Goal: Task Accomplishment & Management: Use online tool/utility

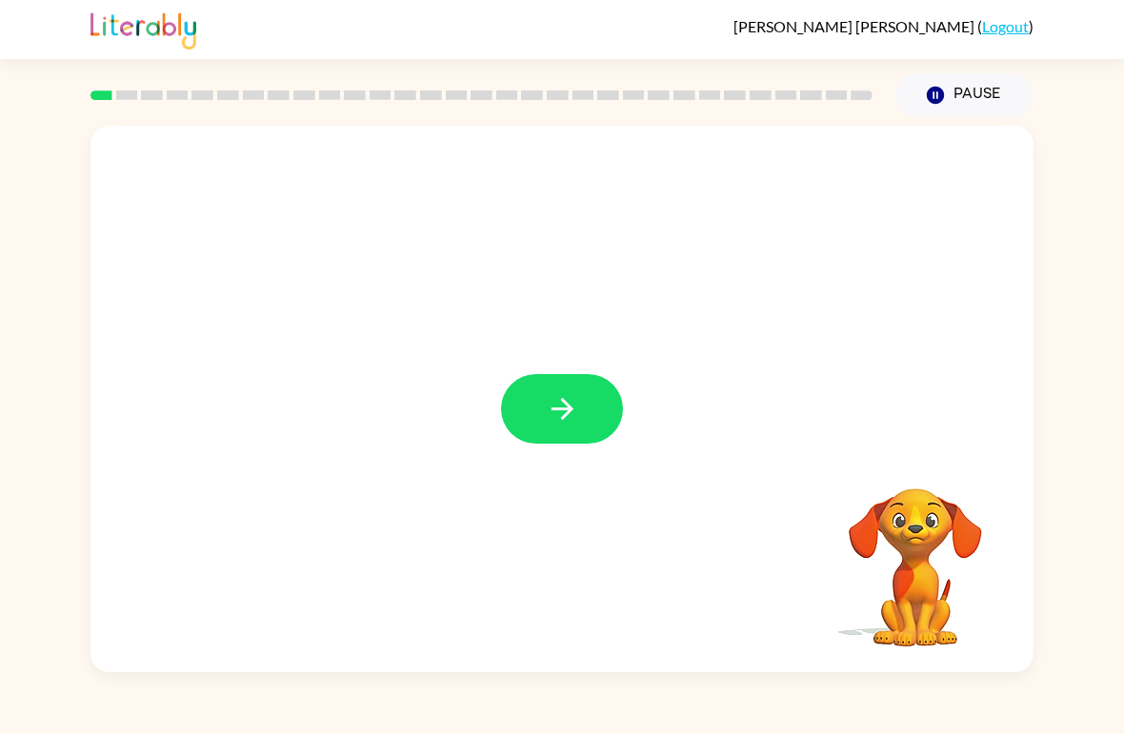
click at [576, 410] on icon "button" at bounding box center [562, 408] width 33 height 33
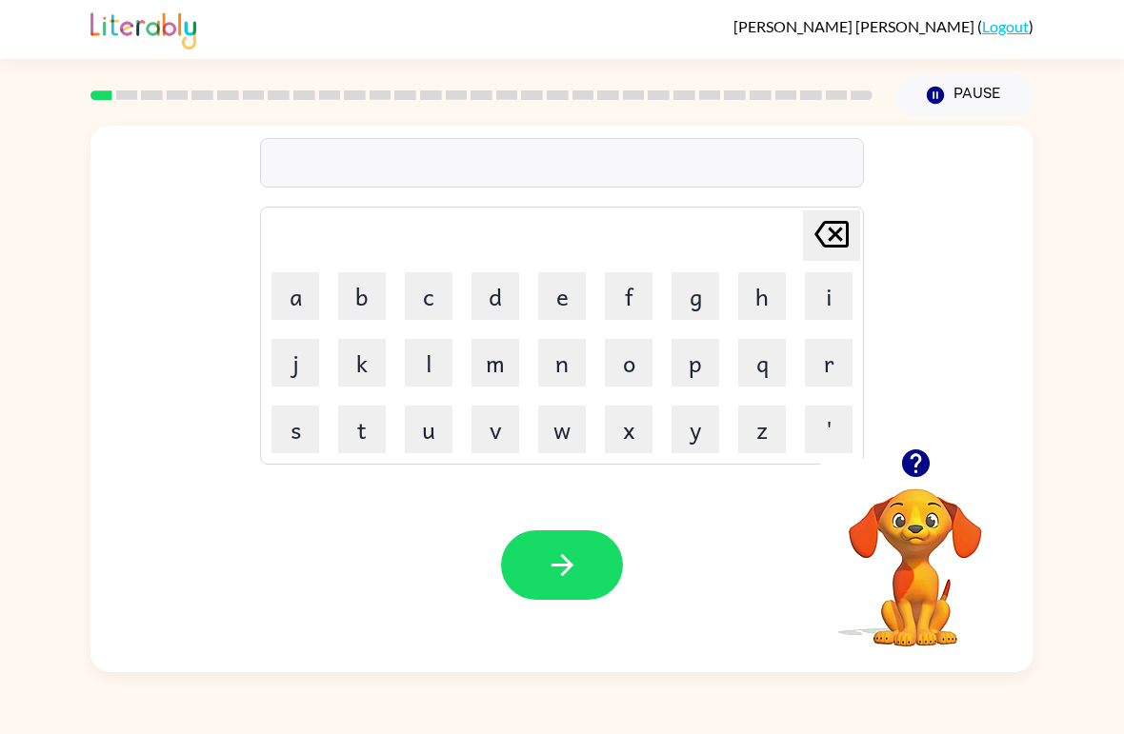
click at [354, 290] on button "b" at bounding box center [362, 296] width 48 height 48
click at [636, 360] on button "o" at bounding box center [629, 363] width 48 height 48
click at [298, 296] on button "a" at bounding box center [295, 296] width 48 height 48
click at [838, 369] on button "r" at bounding box center [829, 363] width 48 height 48
click at [492, 299] on button "d" at bounding box center [495, 296] width 48 height 48
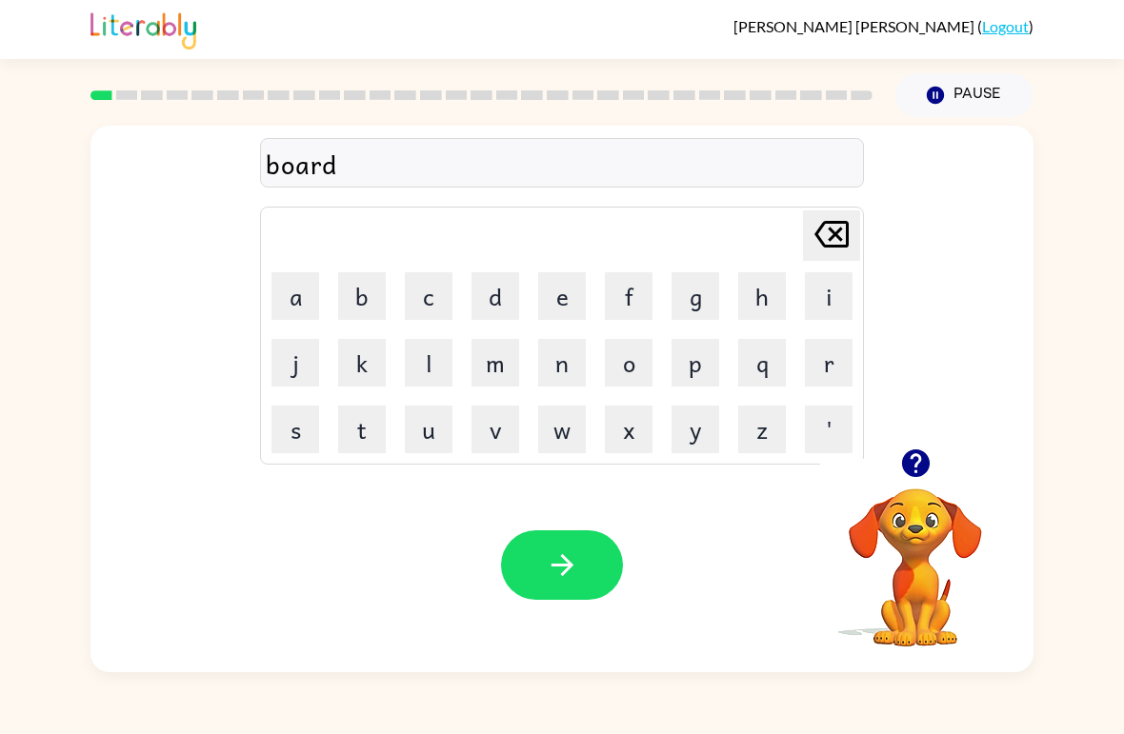
click at [548, 306] on button "e" at bounding box center [562, 296] width 48 height 48
click at [492, 285] on button "d" at bounding box center [495, 296] width 48 height 48
click at [537, 552] on button "button" at bounding box center [562, 566] width 122 height 70
click at [426, 295] on button "c" at bounding box center [429, 296] width 48 height 48
click at [640, 360] on button "o" at bounding box center [629, 363] width 48 height 48
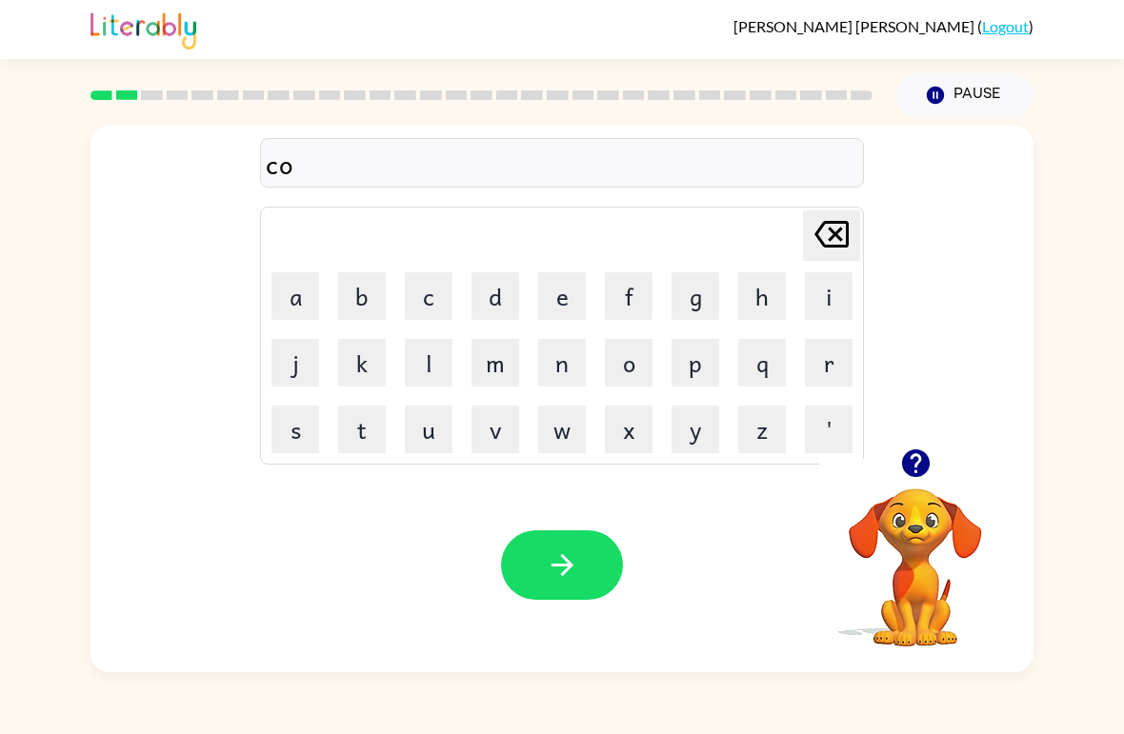
click at [306, 295] on button "a" at bounding box center [295, 296] width 48 height 48
click at [424, 425] on button "u" at bounding box center [429, 430] width 48 height 48
click at [562, 355] on button "n" at bounding box center [562, 363] width 48 height 48
click at [375, 431] on button "t" at bounding box center [362, 430] width 48 height 48
click at [551, 576] on icon "button" at bounding box center [562, 565] width 33 height 33
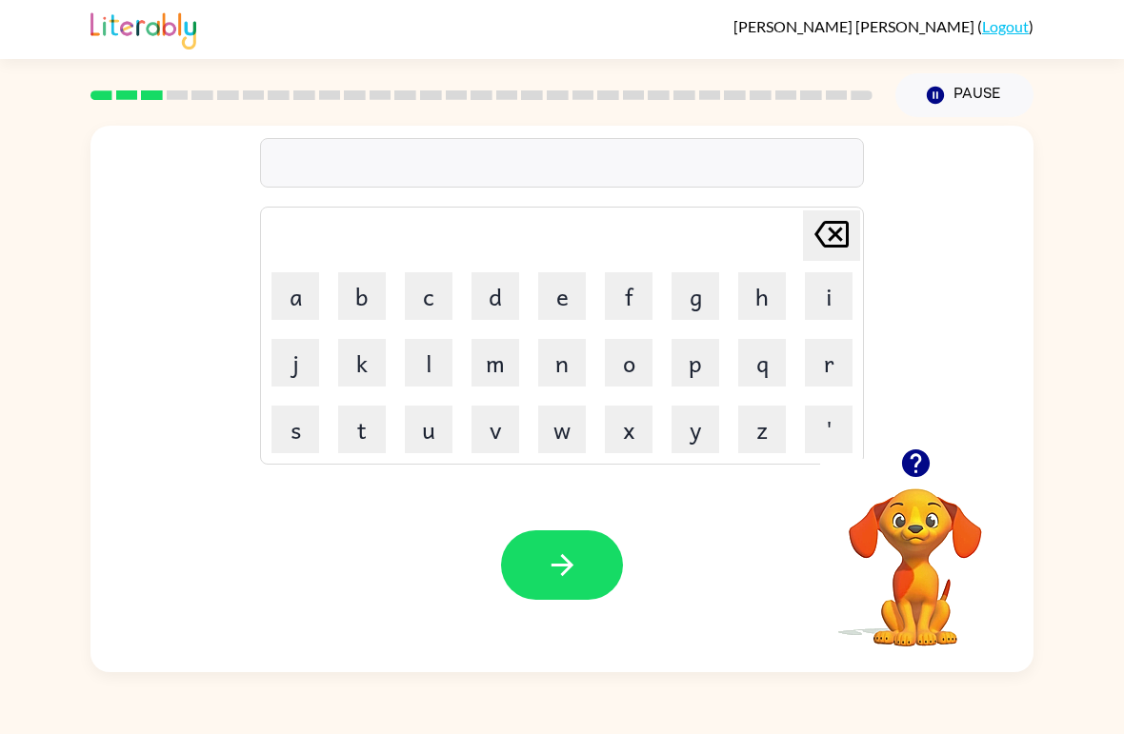
click at [431, 362] on button "l" at bounding box center [429, 363] width 48 height 48
click at [639, 356] on button "o" at bounding box center [629, 363] width 48 height 48
click at [297, 283] on button "a" at bounding box center [295, 296] width 48 height 48
click at [371, 361] on button "k" at bounding box center [362, 363] width 48 height 48
click at [297, 295] on button "a" at bounding box center [295, 296] width 48 height 48
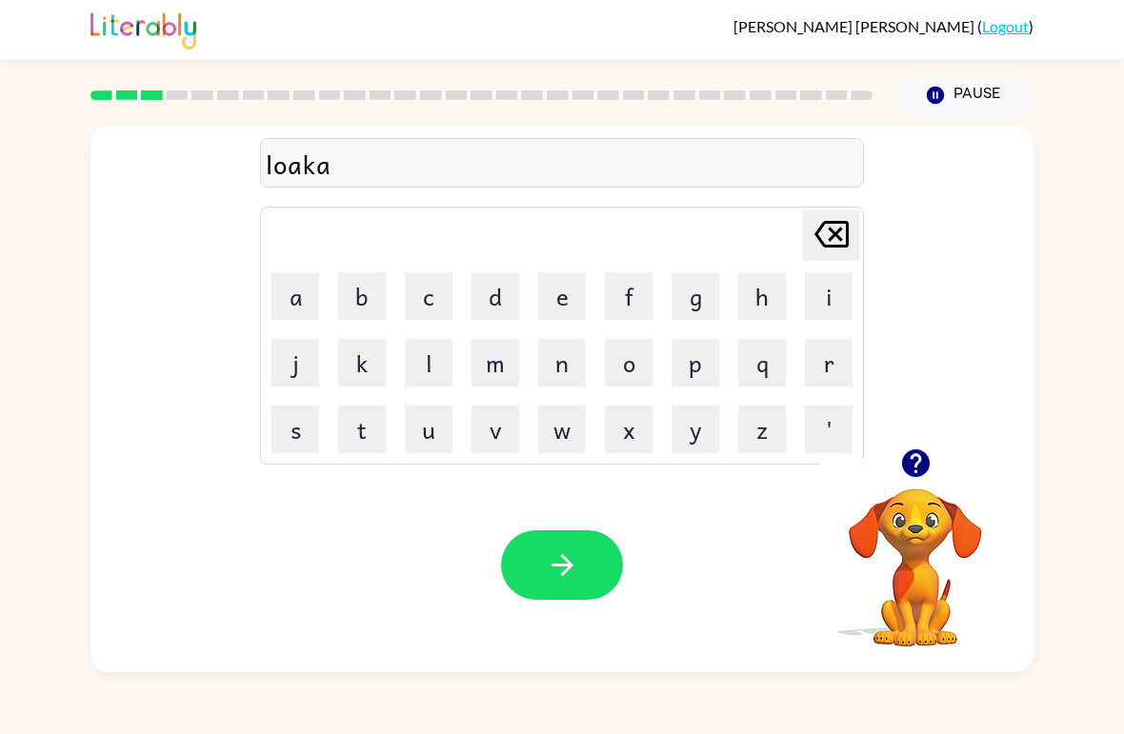
click at [375, 424] on button "t" at bounding box center [362, 430] width 48 height 48
click at [553, 305] on button "e" at bounding box center [562, 296] width 48 height 48
click at [552, 534] on button "button" at bounding box center [562, 566] width 122 height 70
click at [353, 425] on button "t" at bounding box center [362, 430] width 48 height 48
click at [572, 431] on button "w" at bounding box center [562, 430] width 48 height 48
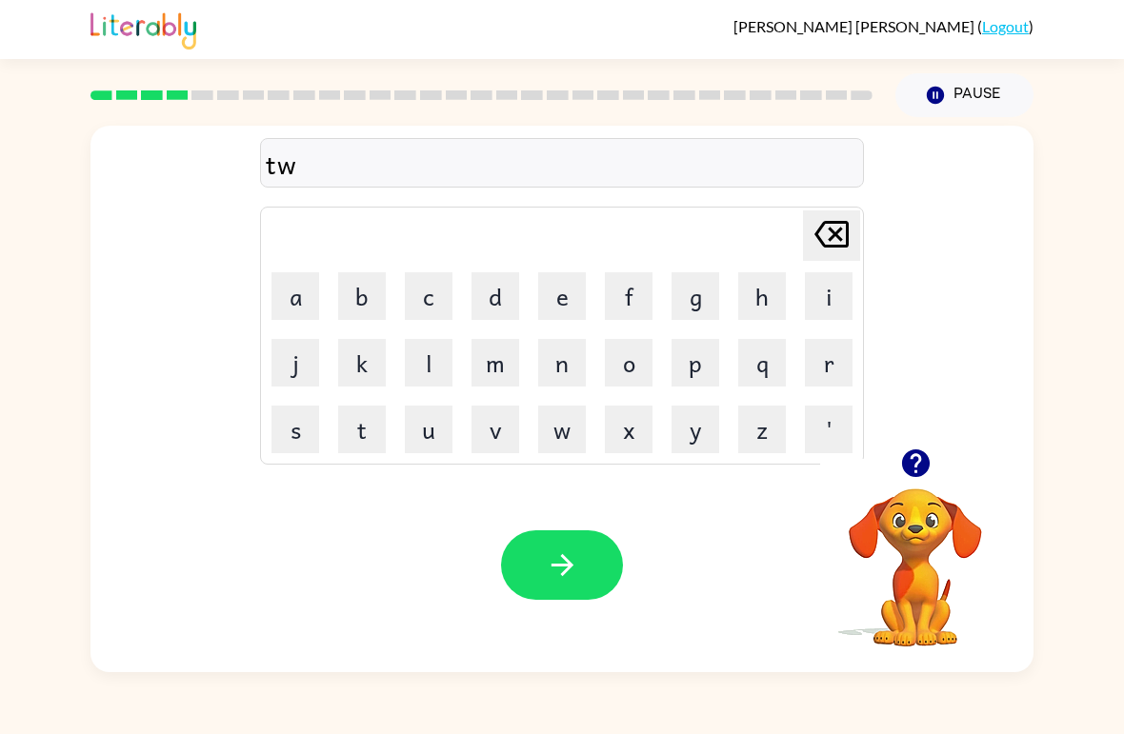
click at [830, 301] on button "i" at bounding box center [829, 296] width 48 height 48
click at [569, 295] on button "e" at bounding box center [562, 296] width 48 height 48
click at [557, 357] on button "n" at bounding box center [562, 363] width 48 height 48
click at [836, 227] on icon "[PERSON_NAME] last character input" at bounding box center [832, 234] width 46 height 46
click at [835, 227] on icon "[PERSON_NAME] last character input" at bounding box center [832, 234] width 46 height 46
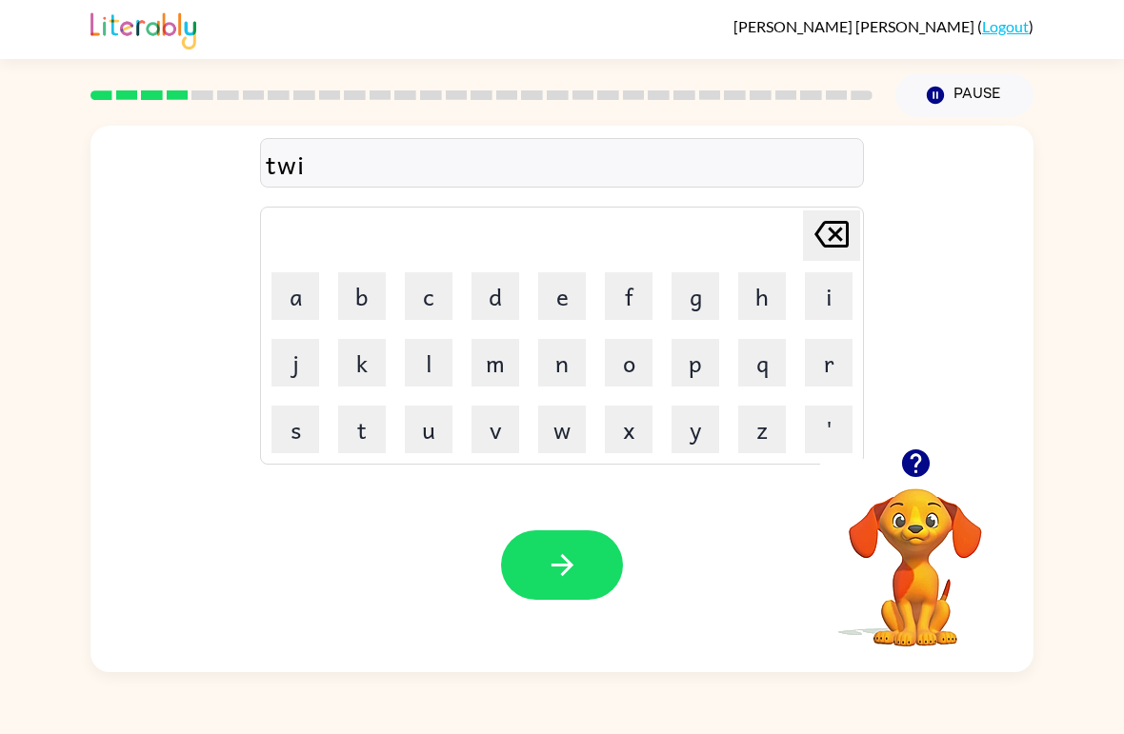
click at [581, 304] on button "e" at bounding box center [562, 296] width 48 height 48
click at [563, 363] on button "n" at bounding box center [562, 363] width 48 height 48
click at [578, 554] on icon "button" at bounding box center [562, 565] width 33 height 33
click at [567, 358] on button "n" at bounding box center [562, 363] width 48 height 48
click at [568, 291] on button "e" at bounding box center [562, 296] width 48 height 48
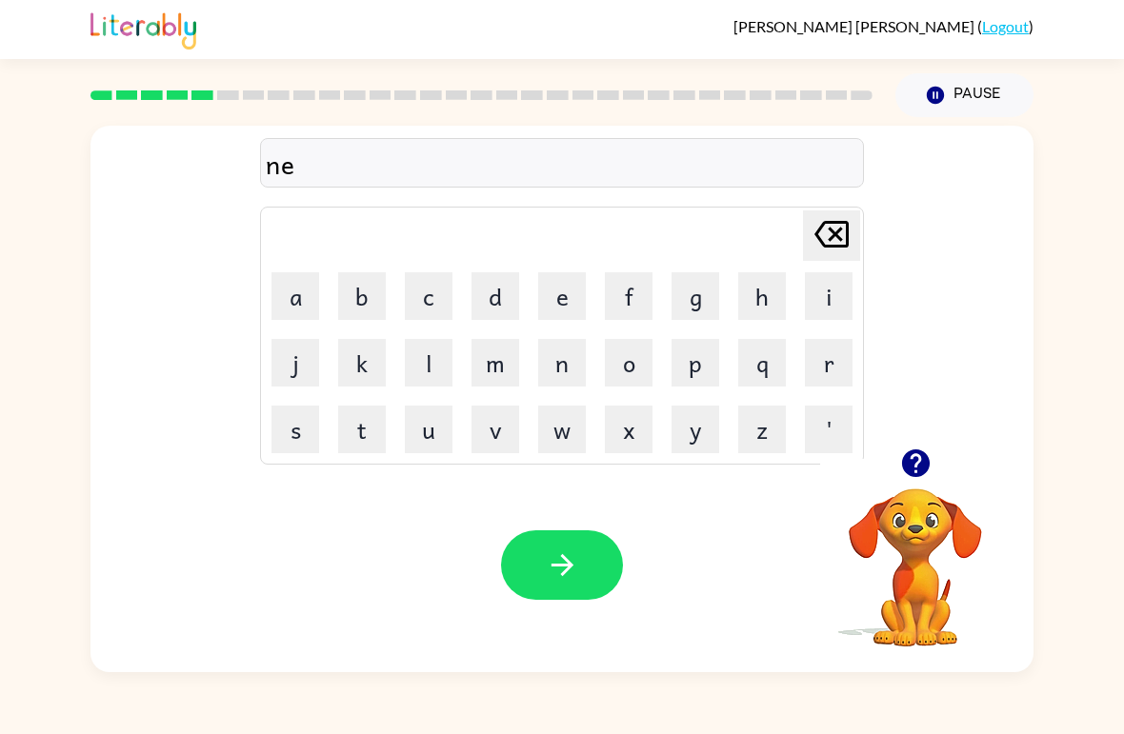
click at [823, 356] on button "r" at bounding box center [829, 363] width 48 height 48
click at [432, 351] on button "l" at bounding box center [429, 363] width 48 height 48
click at [700, 428] on button "y" at bounding box center [695, 430] width 48 height 48
click at [588, 569] on button "button" at bounding box center [562, 566] width 122 height 70
click at [365, 282] on button "b" at bounding box center [362, 296] width 48 height 48
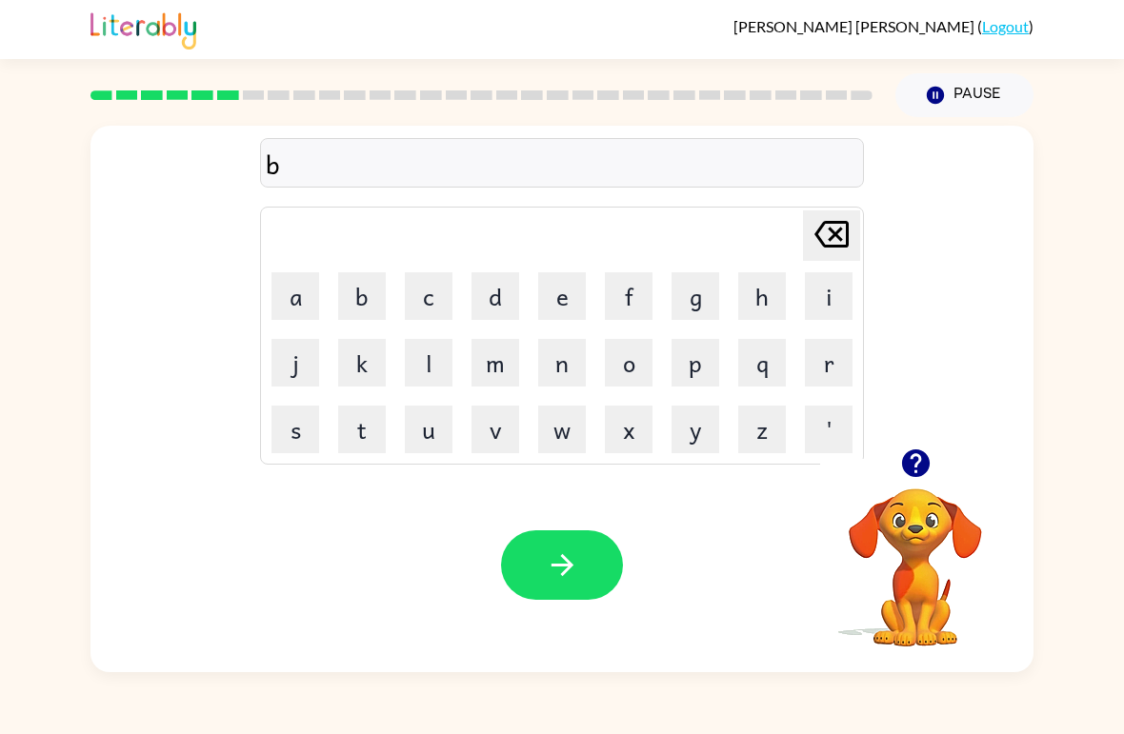
click at [571, 275] on button "e" at bounding box center [562, 296] width 48 height 48
click at [695, 291] on button "g" at bounding box center [695, 296] width 48 height 48
click at [823, 287] on button "i" at bounding box center [829, 296] width 48 height 48
click at [559, 375] on button "n" at bounding box center [562, 363] width 48 height 48
click at [485, 284] on button "d" at bounding box center [495, 296] width 48 height 48
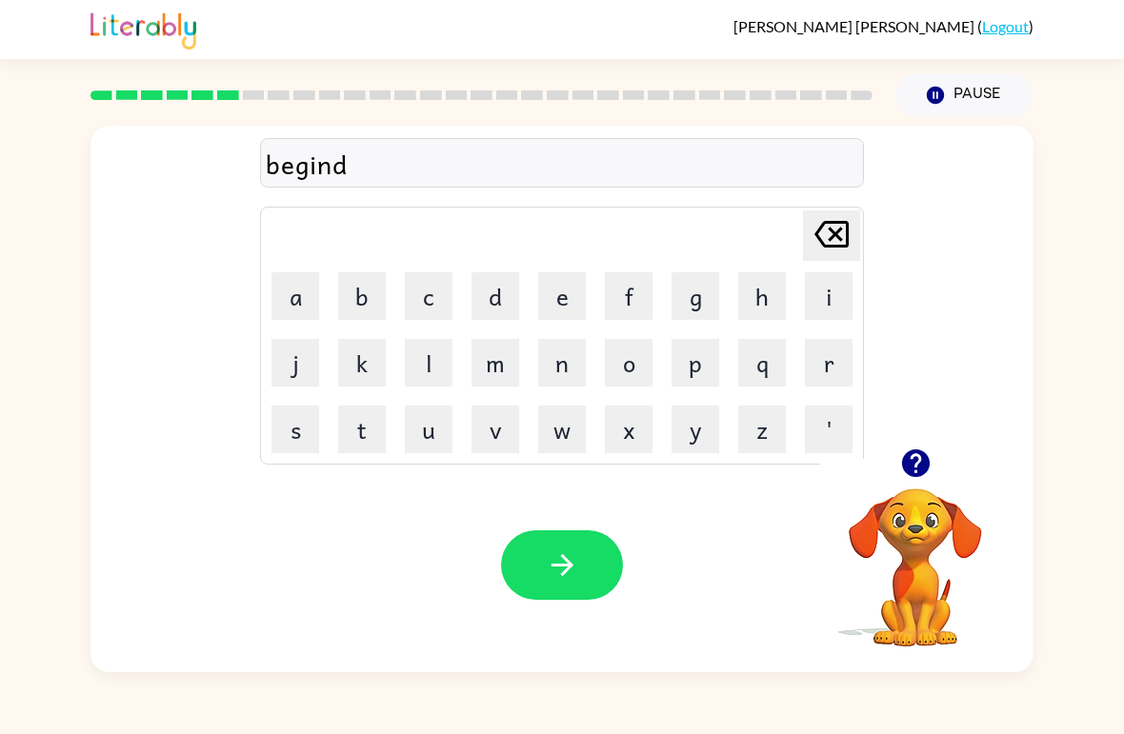
click at [527, 566] on button "button" at bounding box center [562, 566] width 122 height 70
click at [353, 432] on button "t" at bounding box center [362, 430] width 48 height 48
click at [831, 361] on button "r" at bounding box center [829, 363] width 48 height 48
click at [822, 303] on button "i" at bounding box center [829, 296] width 48 height 48
click at [354, 360] on button "k" at bounding box center [362, 363] width 48 height 48
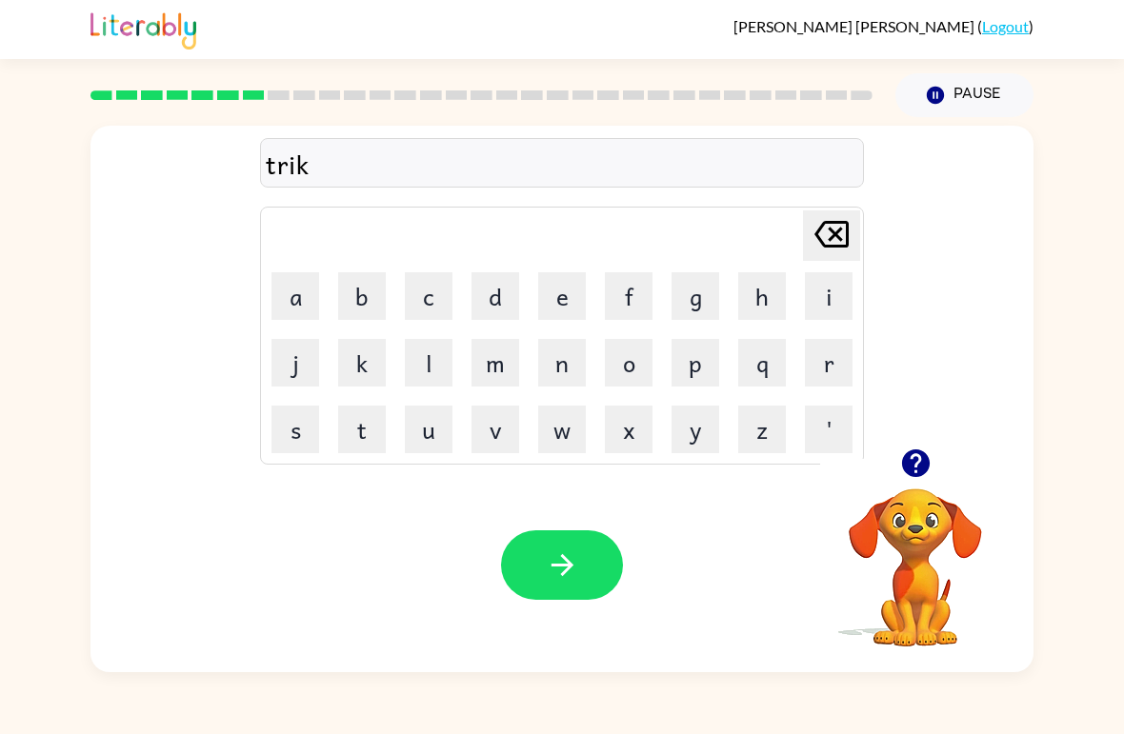
click at [570, 294] on button "e" at bounding box center [562, 296] width 48 height 48
click at [425, 345] on button "l" at bounding box center [429, 363] width 48 height 48
click at [555, 579] on icon "button" at bounding box center [562, 565] width 33 height 33
click at [487, 356] on button "m" at bounding box center [495, 363] width 48 height 48
click at [827, 295] on button "i" at bounding box center [829, 296] width 48 height 48
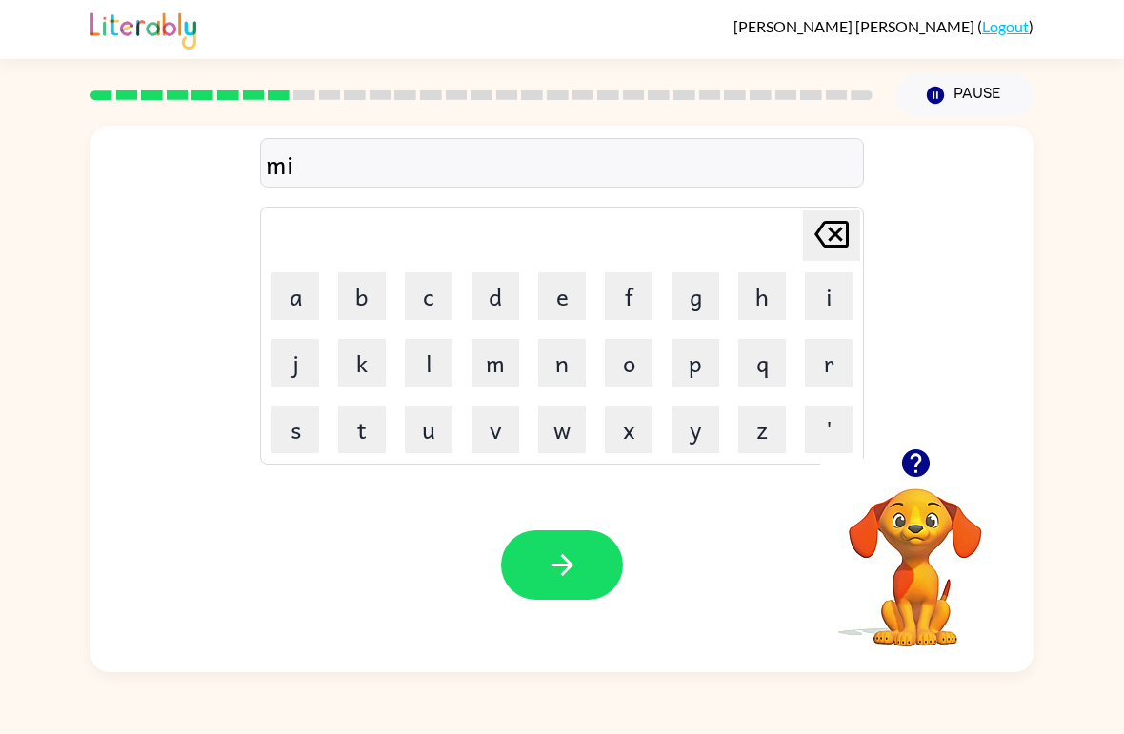
click at [831, 368] on button "r" at bounding box center [829, 363] width 48 height 48
click at [285, 362] on button "j" at bounding box center [295, 363] width 48 height 48
click at [432, 296] on button "c" at bounding box center [429, 296] width 48 height 48
click at [629, 356] on button "o" at bounding box center [629, 363] width 48 height 48
click at [449, 358] on button "l" at bounding box center [429, 363] width 48 height 48
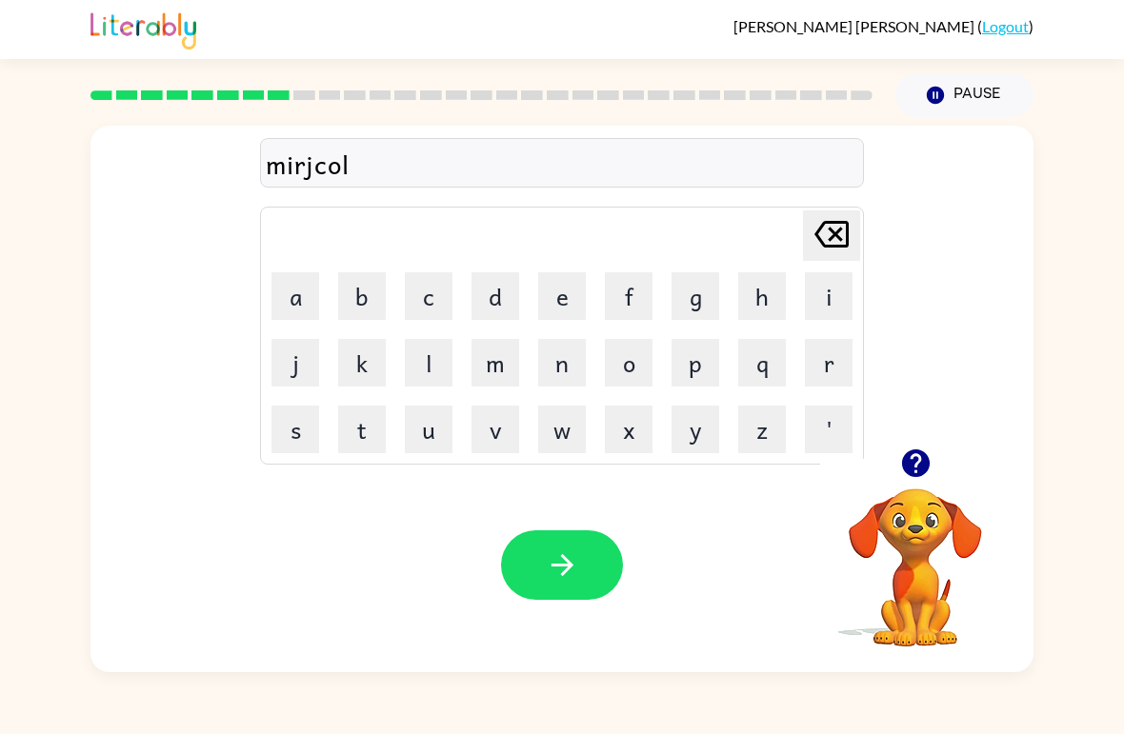
click at [838, 233] on icon at bounding box center [831, 234] width 34 height 27
click at [837, 232] on icon at bounding box center [831, 234] width 34 height 27
click at [843, 240] on icon "[PERSON_NAME] last character input" at bounding box center [832, 234] width 46 height 46
click at [834, 250] on icon "[PERSON_NAME] last character input" at bounding box center [832, 234] width 46 height 46
click at [294, 285] on button "a" at bounding box center [295, 296] width 48 height 48
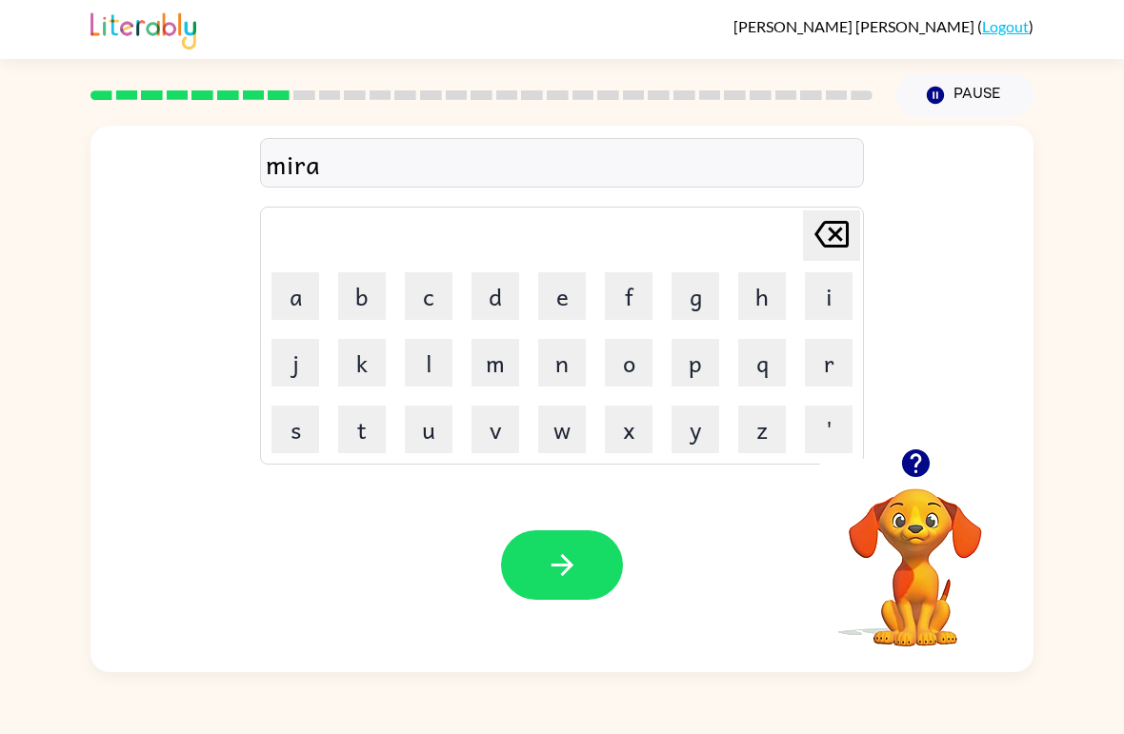
click at [358, 354] on button "k" at bounding box center [362, 363] width 48 height 48
click at [426, 425] on button "u" at bounding box center [429, 430] width 48 height 48
click at [437, 363] on button "l" at bounding box center [429, 363] width 48 height 48
click at [837, 240] on icon "[PERSON_NAME] last character input" at bounding box center [832, 234] width 46 height 46
click at [837, 239] on icon at bounding box center [831, 234] width 34 height 27
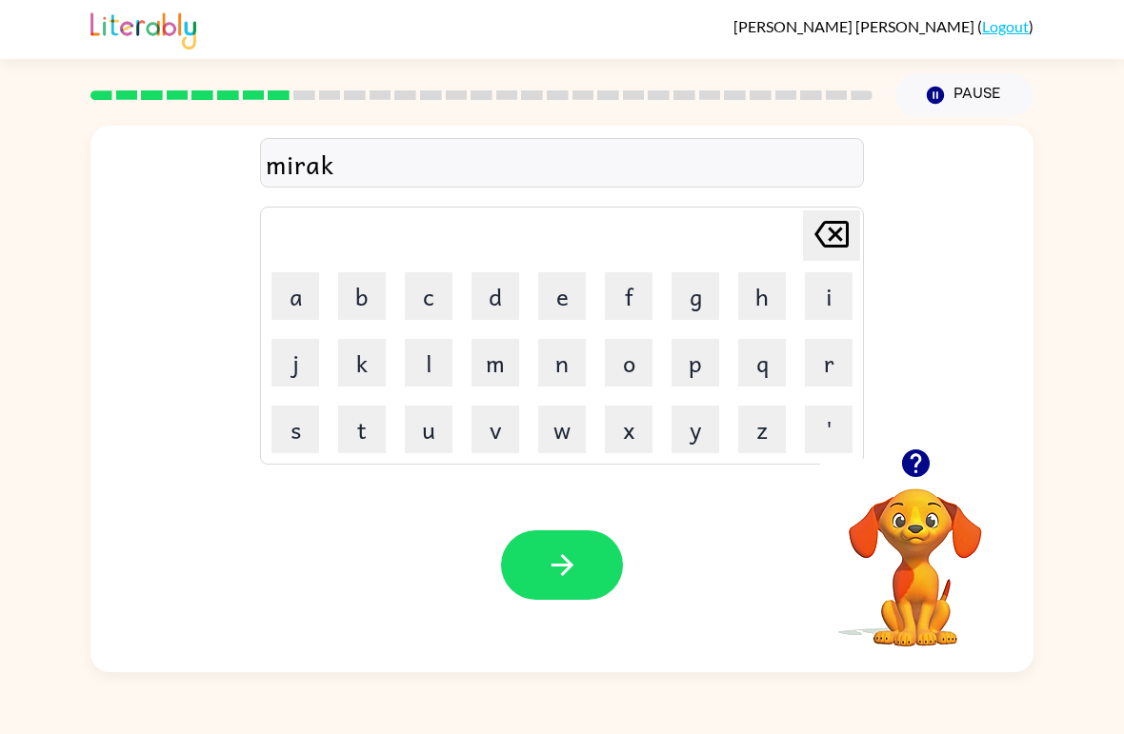
click at [646, 363] on button "o" at bounding box center [629, 363] width 48 height 48
click at [432, 354] on button "l" at bounding box center [429, 363] width 48 height 48
click at [565, 552] on icon "button" at bounding box center [562, 565] width 33 height 33
click at [561, 355] on button "n" at bounding box center [562, 363] width 48 height 48
click at [815, 290] on button "i" at bounding box center [829, 296] width 48 height 48
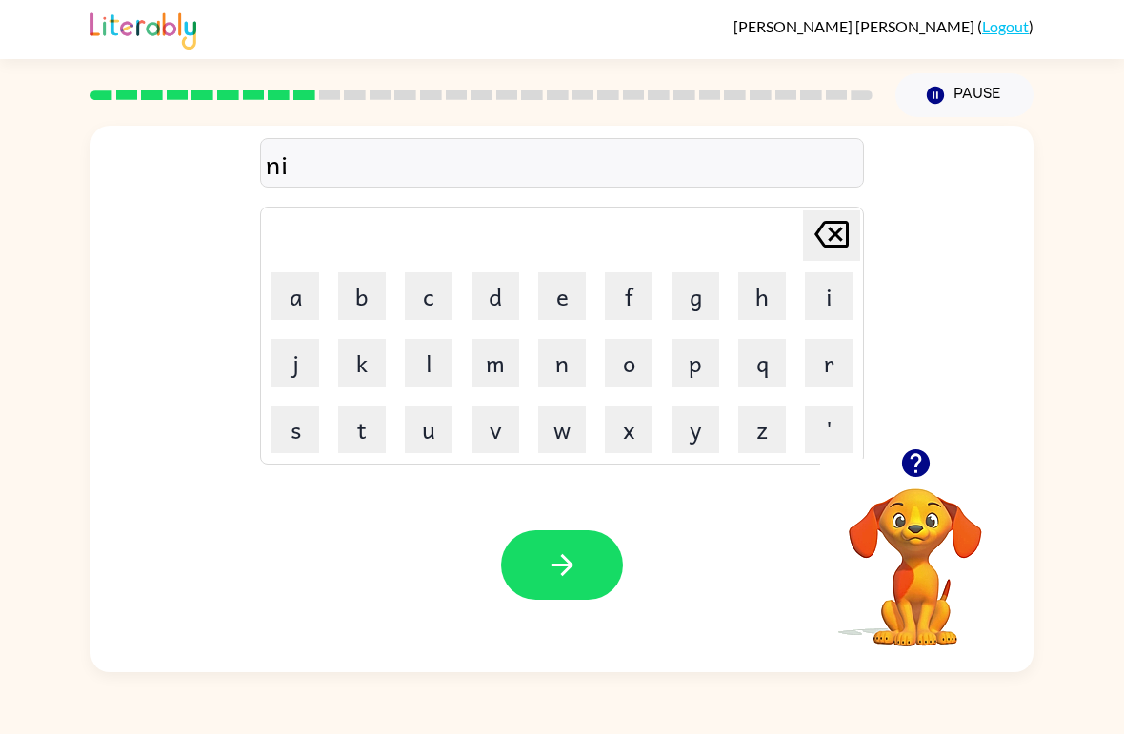
click at [510, 363] on button "m" at bounding box center [495, 363] width 48 height 48
click at [346, 300] on button "b" at bounding box center [362, 296] width 48 height 48
click at [635, 354] on button "o" at bounding box center [629, 363] width 48 height 48
click at [426, 355] on button "l" at bounding box center [429, 363] width 48 height 48
click at [571, 545] on button "button" at bounding box center [562, 566] width 122 height 70
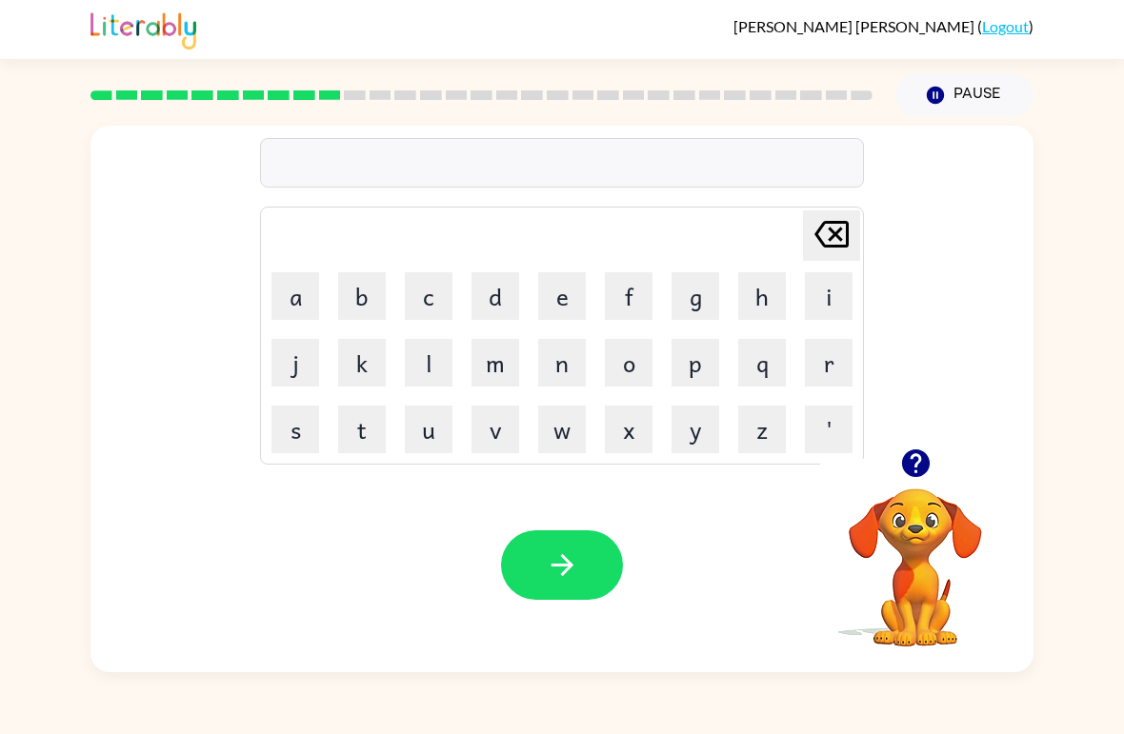
click at [421, 421] on button "u" at bounding box center [429, 430] width 48 height 48
click at [549, 361] on button "n" at bounding box center [562, 363] width 48 height 48
click at [623, 287] on button "f" at bounding box center [629, 296] width 48 height 48
click at [413, 430] on button "u" at bounding box center [429, 430] width 48 height 48
click at [825, 366] on button "r" at bounding box center [829, 363] width 48 height 48
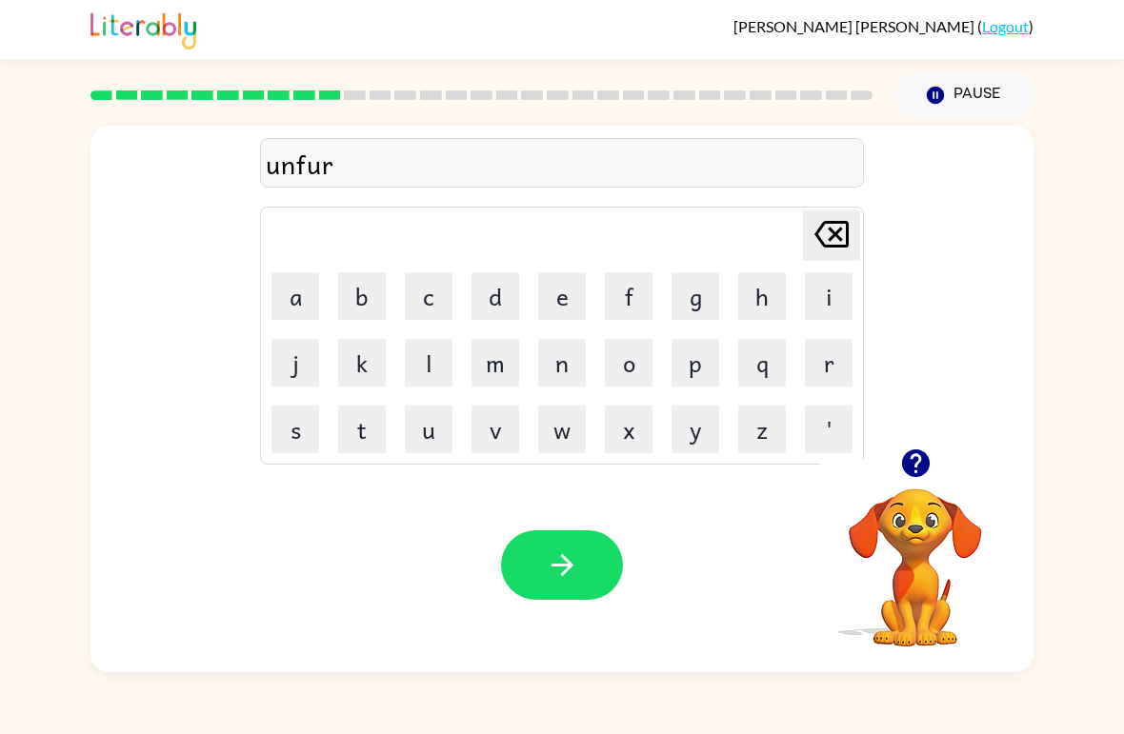
click at [837, 239] on icon at bounding box center [831, 234] width 34 height 27
click at [827, 296] on button "i" at bounding box center [829, 296] width 48 height 48
click at [839, 235] on icon "[PERSON_NAME] last character input" at bounding box center [832, 234] width 46 height 46
click at [412, 373] on button "l" at bounding box center [429, 363] width 48 height 48
click at [594, 558] on button "button" at bounding box center [562, 566] width 122 height 70
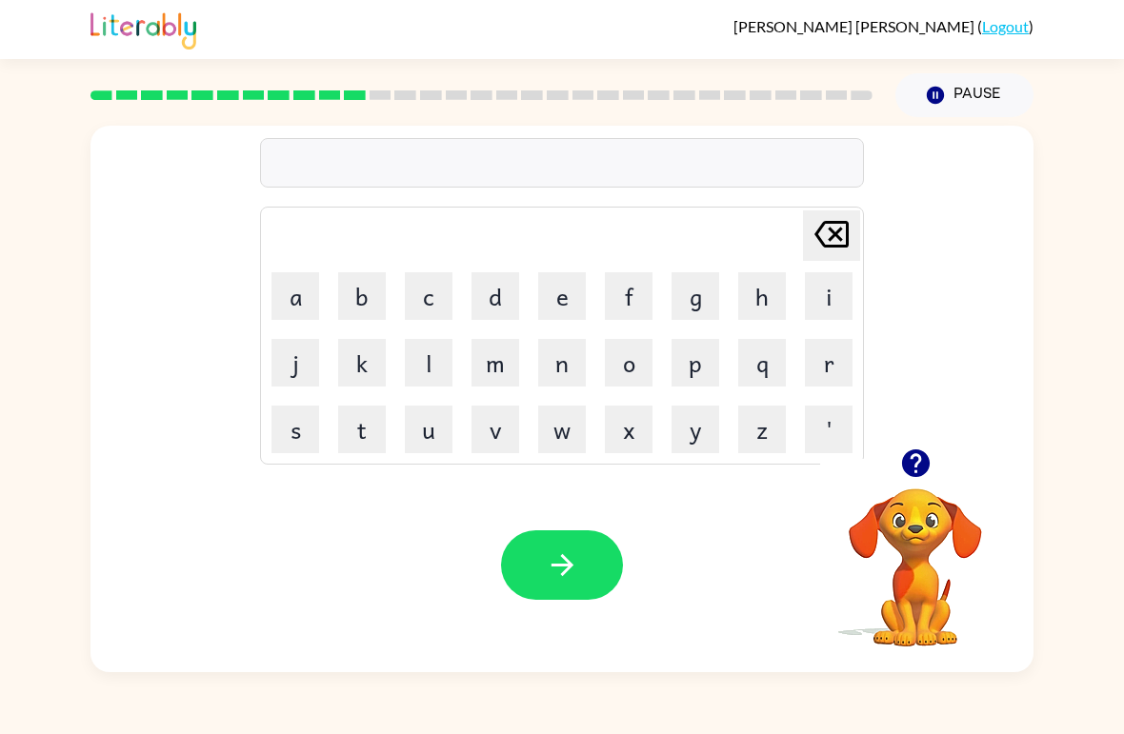
click at [496, 430] on button "v" at bounding box center [495, 430] width 48 height 48
click at [616, 372] on button "o" at bounding box center [629, 363] width 48 height 48
click at [281, 293] on button "a" at bounding box center [295, 296] width 48 height 48
click at [356, 429] on button "t" at bounding box center [362, 430] width 48 height 48
click at [591, 571] on button "button" at bounding box center [562, 566] width 122 height 70
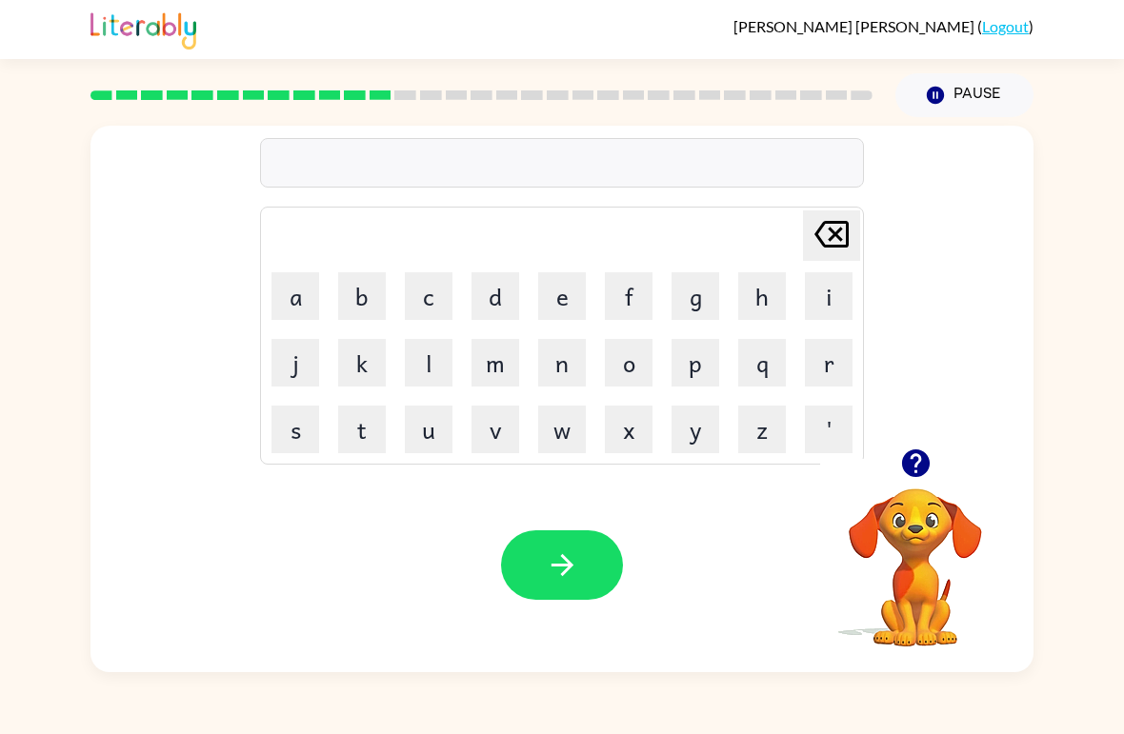
click at [364, 296] on button "b" at bounding box center [362, 296] width 48 height 48
click at [557, 284] on button "e" at bounding box center [562, 296] width 48 height 48
click at [487, 288] on button "d" at bounding box center [495, 296] width 48 height 48
click at [836, 250] on icon "[PERSON_NAME] last character input" at bounding box center [832, 234] width 46 height 46
click at [355, 430] on button "t" at bounding box center [362, 430] width 48 height 48
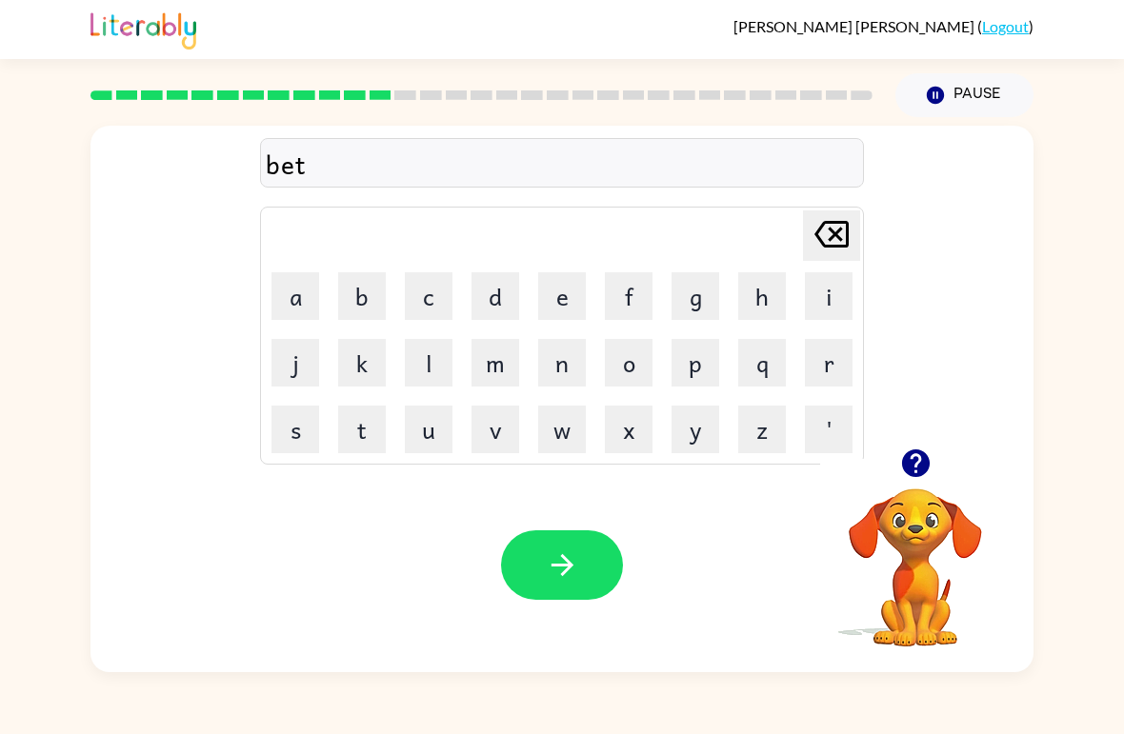
click at [364, 425] on button "t" at bounding box center [362, 430] width 48 height 48
click at [813, 289] on button "i" at bounding box center [829, 296] width 48 height 48
click at [501, 370] on button "m" at bounding box center [495, 363] width 48 height 48
click at [583, 284] on button "e" at bounding box center [562, 296] width 48 height 48
click at [559, 589] on button "button" at bounding box center [562, 566] width 122 height 70
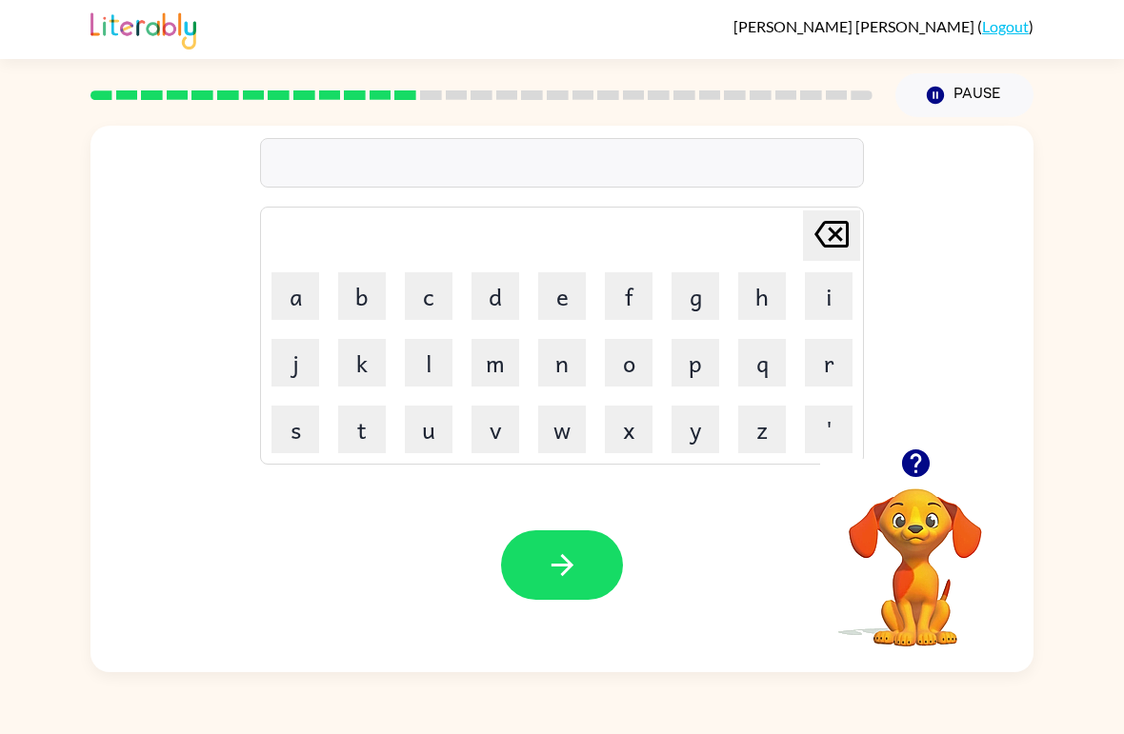
click at [609, 280] on button "f" at bounding box center [629, 296] width 48 height 48
click at [813, 302] on button "i" at bounding box center [829, 296] width 48 height 48
click at [356, 432] on button "t" at bounding box center [362, 430] width 48 height 48
click at [564, 352] on button "n" at bounding box center [562, 363] width 48 height 48
click at [562, 305] on button "e" at bounding box center [562, 296] width 48 height 48
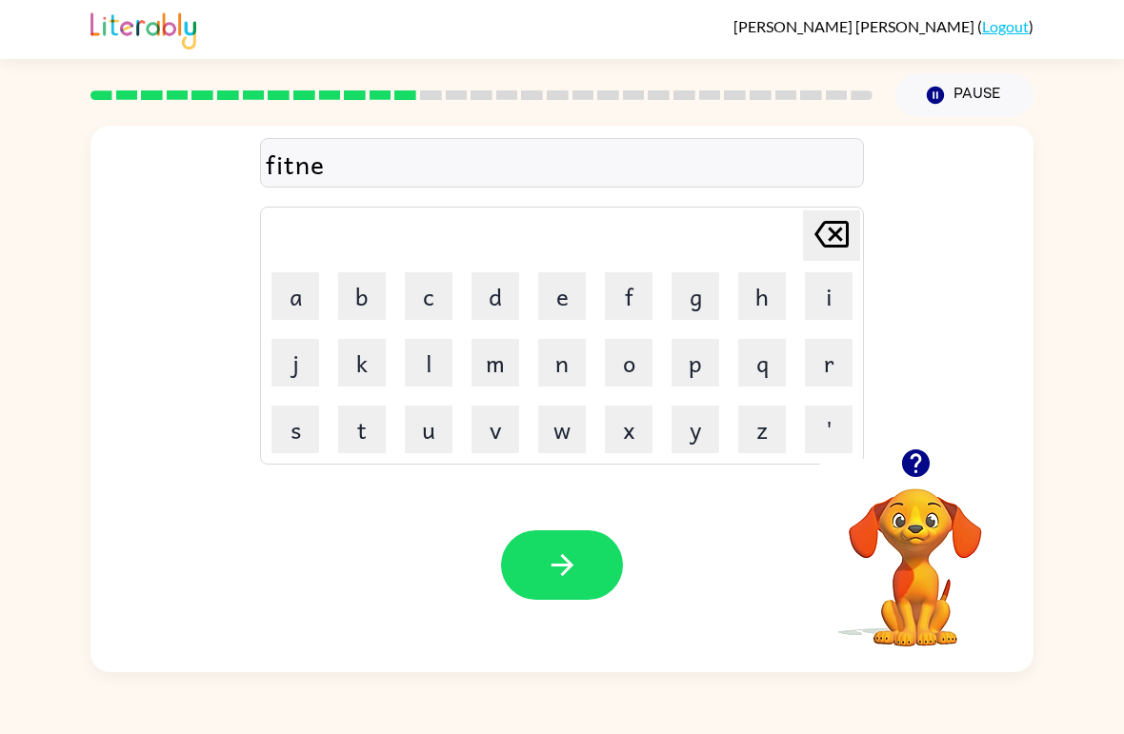
click at [279, 420] on button "s" at bounding box center [295, 430] width 48 height 48
click at [279, 419] on button "s" at bounding box center [295, 430] width 48 height 48
click at [574, 590] on button "button" at bounding box center [562, 566] width 122 height 70
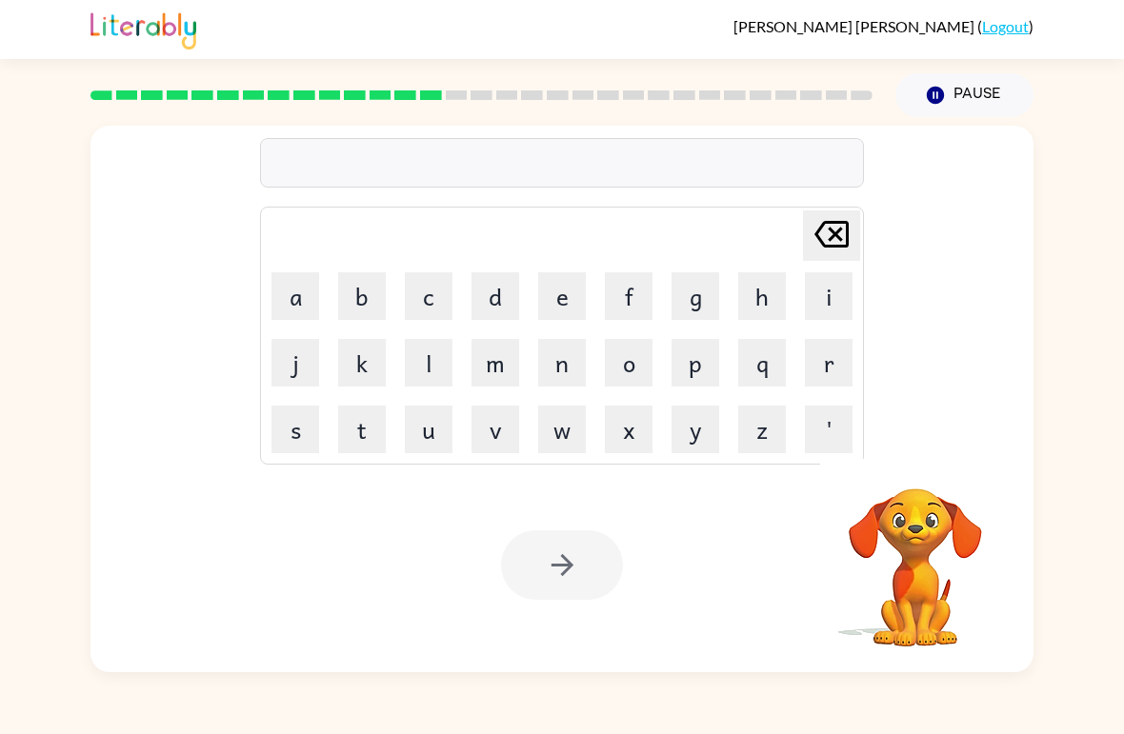
click at [484, 280] on button "d" at bounding box center [495, 296] width 48 height 48
click at [541, 301] on button "e" at bounding box center [562, 296] width 48 height 48
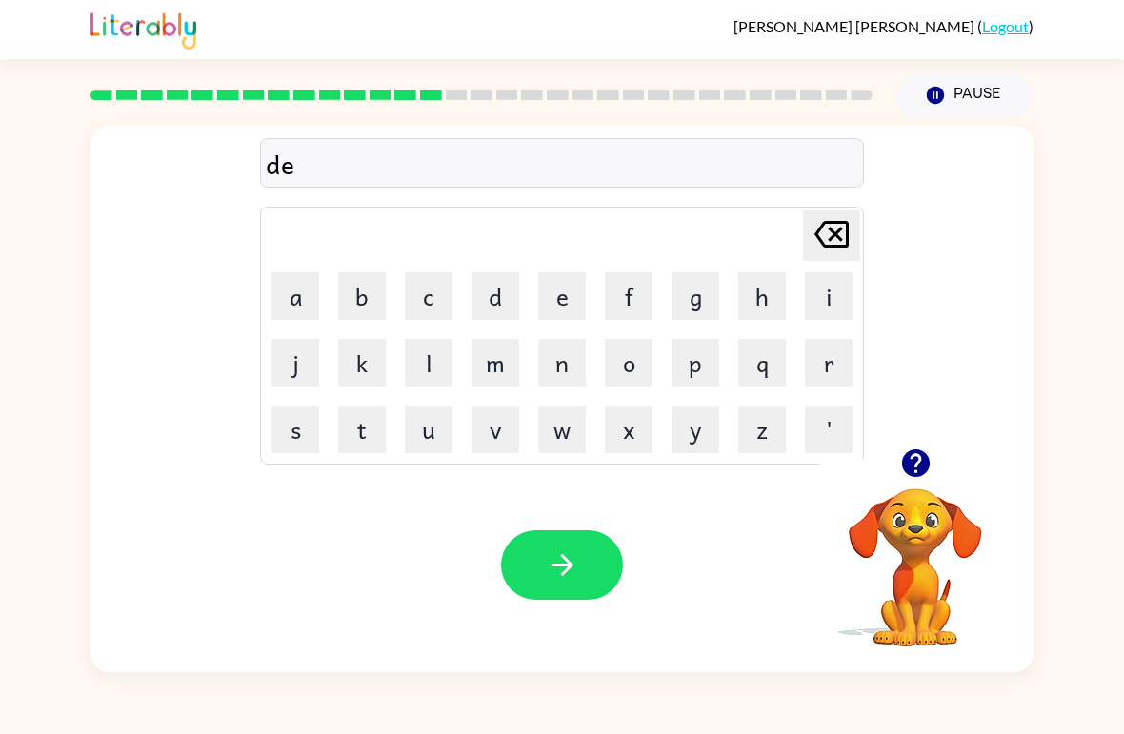
click at [426, 349] on button "l" at bounding box center [429, 363] width 48 height 48
click at [696, 436] on button "y" at bounding box center [695, 430] width 48 height 48
click at [572, 562] on icon "button" at bounding box center [562, 565] width 33 height 33
click at [354, 426] on button "t" at bounding box center [362, 430] width 48 height 48
click at [414, 430] on button "u" at bounding box center [429, 430] width 48 height 48
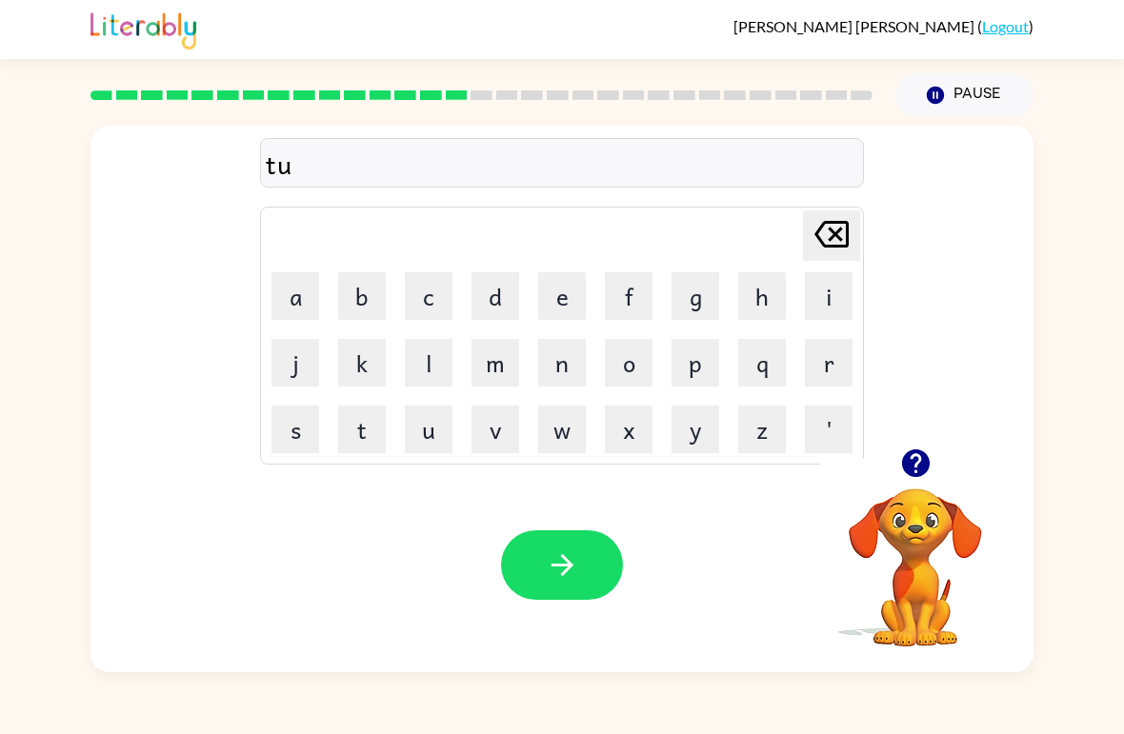
click at [837, 344] on button "r" at bounding box center [829, 363] width 48 height 48
click at [556, 364] on button "n" at bounding box center [562, 363] width 48 height 48
click at [546, 598] on button "button" at bounding box center [562, 566] width 122 height 70
click at [273, 430] on button "s" at bounding box center [295, 430] width 48 height 48
click at [575, 293] on button "e" at bounding box center [562, 296] width 48 height 48
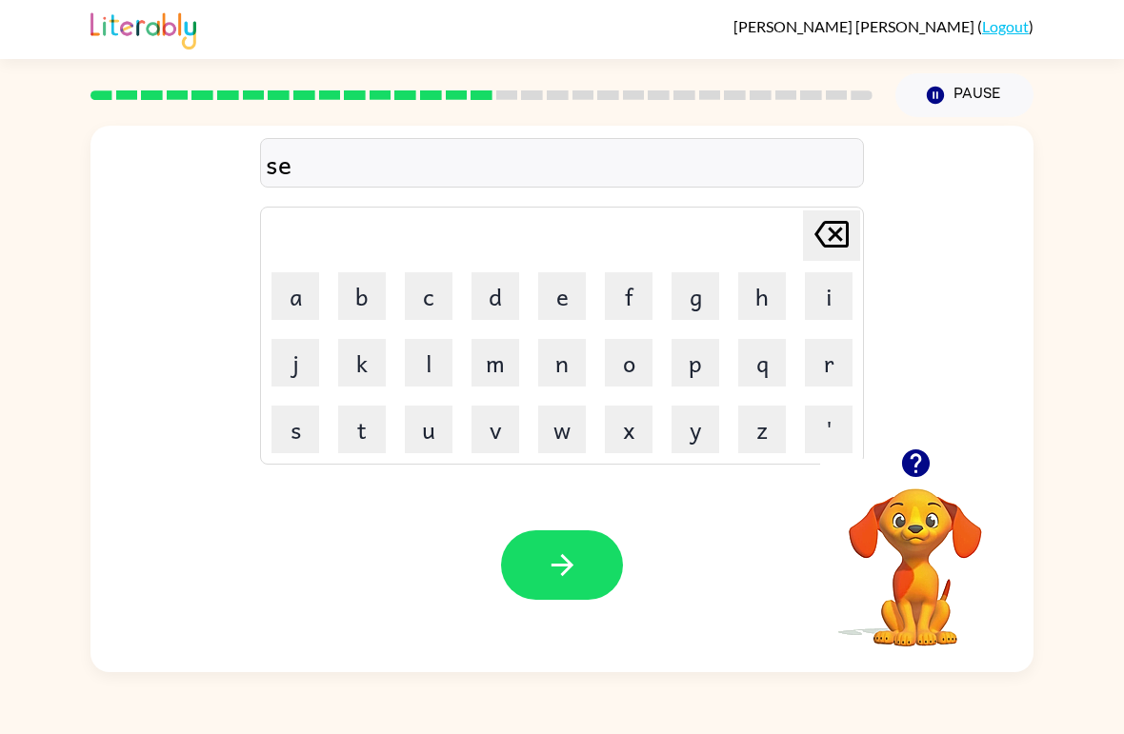
click at [366, 421] on button "t" at bounding box center [362, 430] width 48 height 48
click at [590, 555] on button "button" at bounding box center [562, 566] width 122 height 70
click at [698, 364] on button "p" at bounding box center [695, 363] width 48 height 48
click at [822, 354] on button "r" at bounding box center [829, 363] width 48 height 48
click at [830, 299] on button "i" at bounding box center [829, 296] width 48 height 48
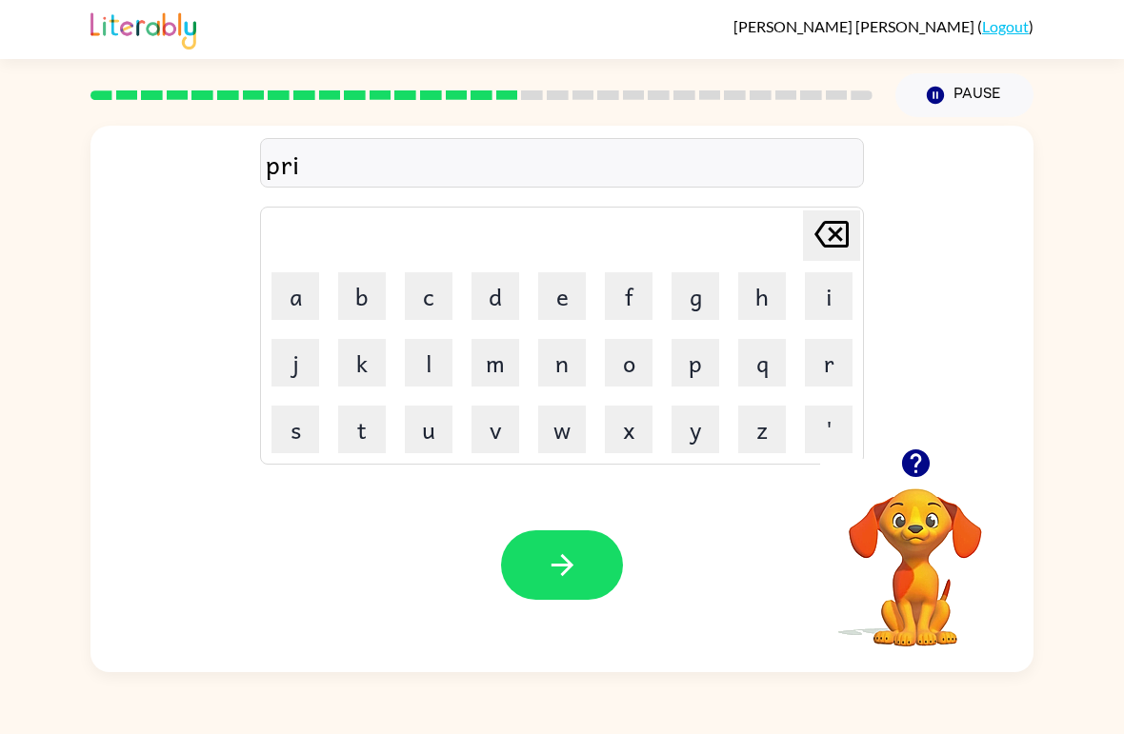
click at [493, 363] on button "m" at bounding box center [495, 363] width 48 height 48
click at [833, 308] on button "i" at bounding box center [829, 296] width 48 height 48
click at [569, 366] on button "n" at bounding box center [562, 363] width 48 height 48
click at [696, 290] on button "g" at bounding box center [695, 296] width 48 height 48
click at [584, 557] on button "button" at bounding box center [562, 566] width 122 height 70
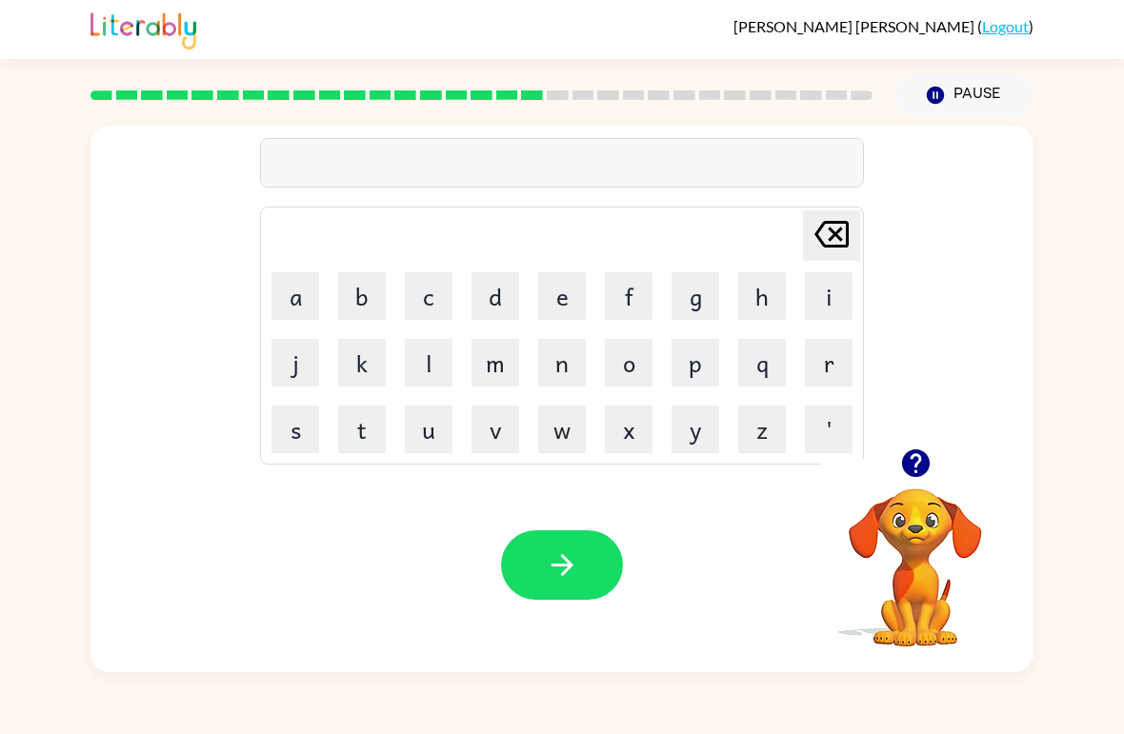
click at [700, 355] on button "p" at bounding box center [695, 363] width 48 height 48
click at [418, 352] on button "l" at bounding box center [429, 363] width 48 height 48
click at [290, 294] on button "a" at bounding box center [295, 296] width 48 height 48
click at [288, 437] on button "s" at bounding box center [295, 430] width 48 height 48
click at [364, 438] on button "t" at bounding box center [362, 430] width 48 height 48
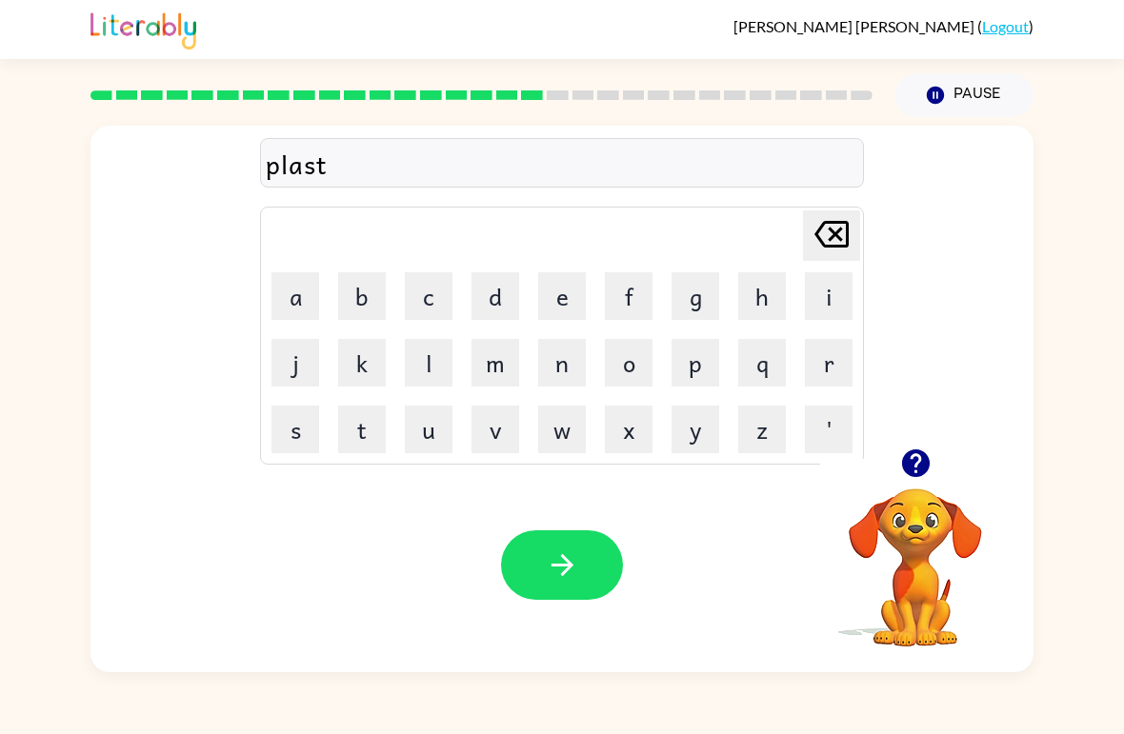
click at [831, 295] on button "i" at bounding box center [829, 296] width 48 height 48
click at [405, 279] on button "c" at bounding box center [429, 296] width 48 height 48
click at [605, 537] on button "button" at bounding box center [562, 566] width 122 height 70
click at [494, 296] on button "d" at bounding box center [495, 296] width 48 height 48
click at [821, 294] on button "i" at bounding box center [829, 296] width 48 height 48
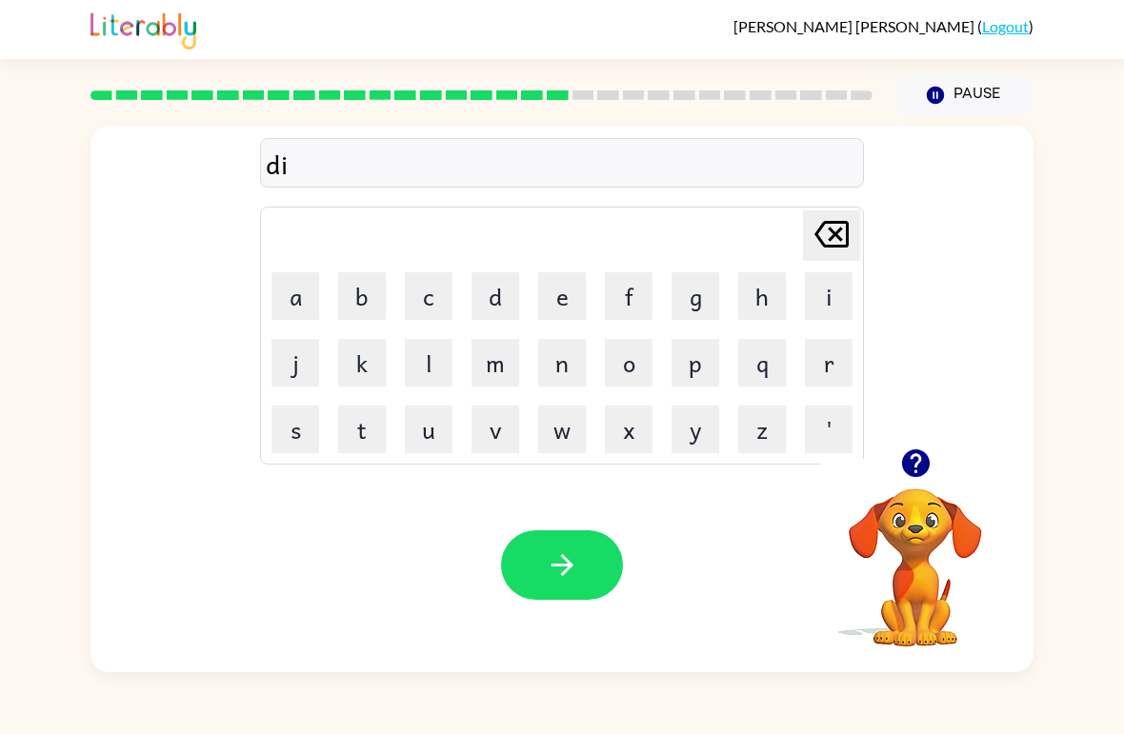
click at [287, 421] on button "s" at bounding box center [295, 430] width 48 height 48
click at [707, 361] on button "p" at bounding box center [695, 363] width 48 height 48
click at [829, 315] on button "i" at bounding box center [829, 296] width 48 height 48
click at [837, 244] on icon "[PERSON_NAME] last character input" at bounding box center [832, 234] width 46 height 46
click at [409, 384] on button "l" at bounding box center [429, 363] width 48 height 48
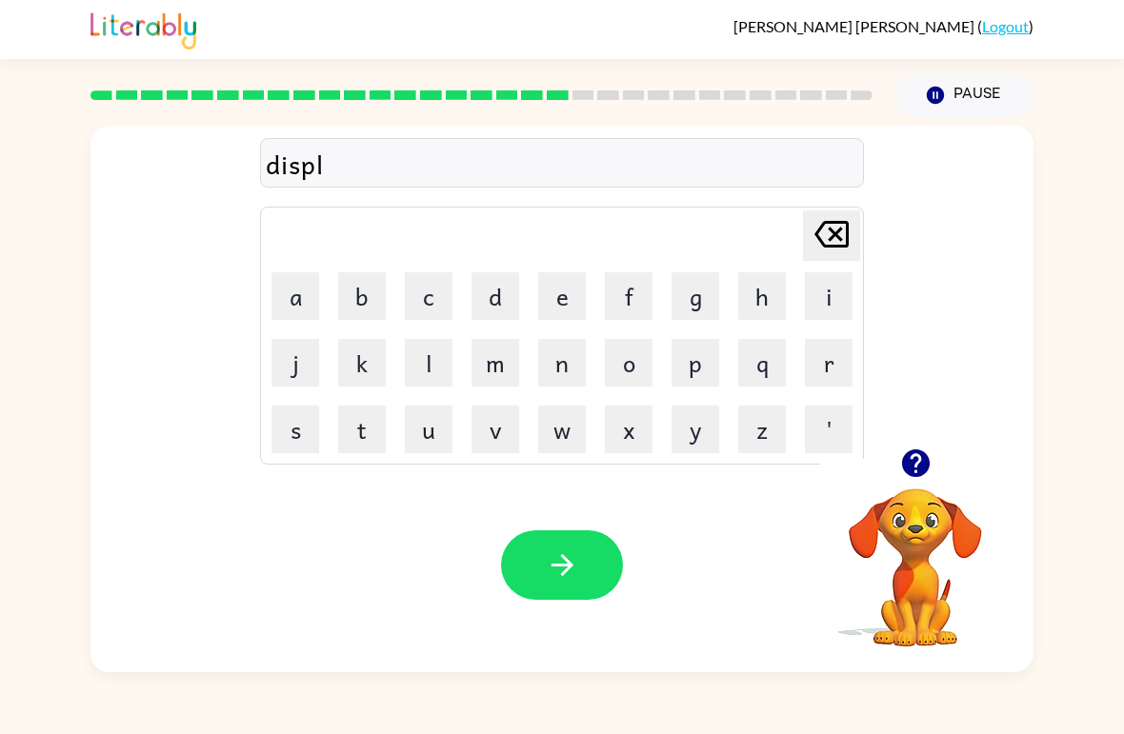
click at [292, 295] on button "a" at bounding box center [295, 296] width 48 height 48
click at [689, 426] on button "y" at bounding box center [695, 430] width 48 height 48
click at [588, 555] on button "button" at bounding box center [562, 566] width 122 height 70
click at [487, 285] on button "d" at bounding box center [495, 296] width 48 height 48
click at [642, 355] on button "o" at bounding box center [629, 363] width 48 height 48
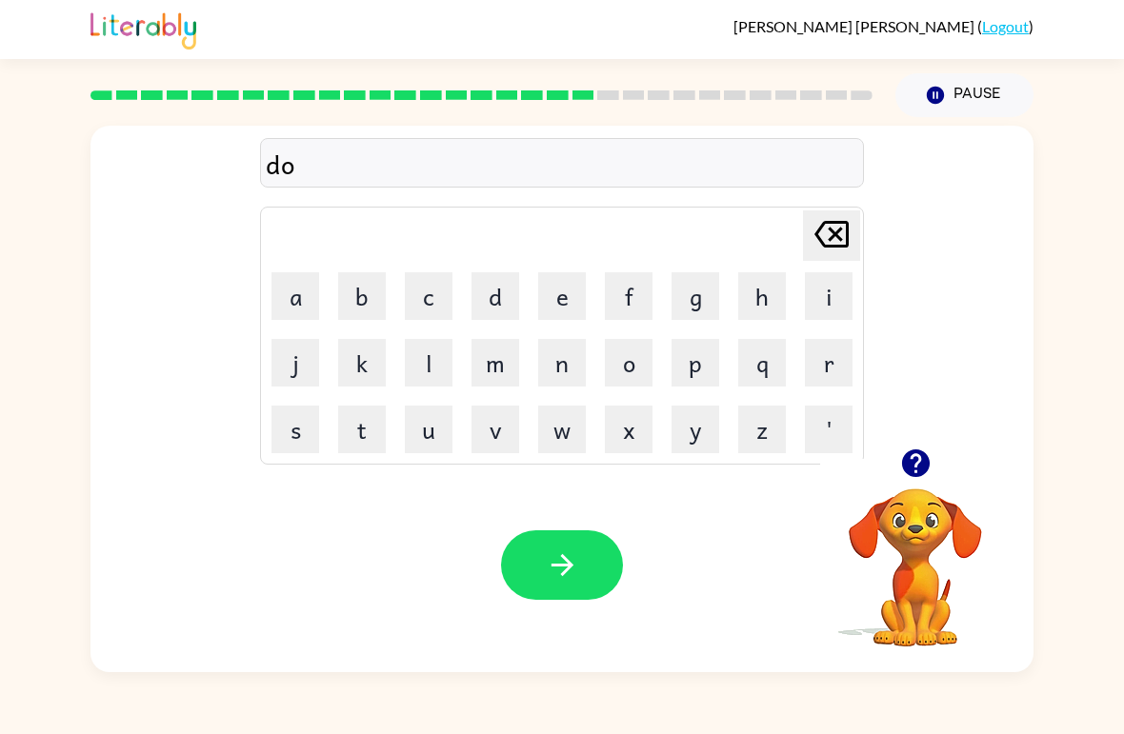
click at [284, 425] on button "s" at bounding box center [295, 430] width 48 height 48
click at [359, 426] on button "t" at bounding box center [362, 430] width 48 height 48
click at [557, 299] on button "e" at bounding box center [562, 296] width 48 height 48
click at [489, 298] on button "d" at bounding box center [495, 296] width 48 height 48
click at [571, 583] on button "button" at bounding box center [562, 566] width 122 height 70
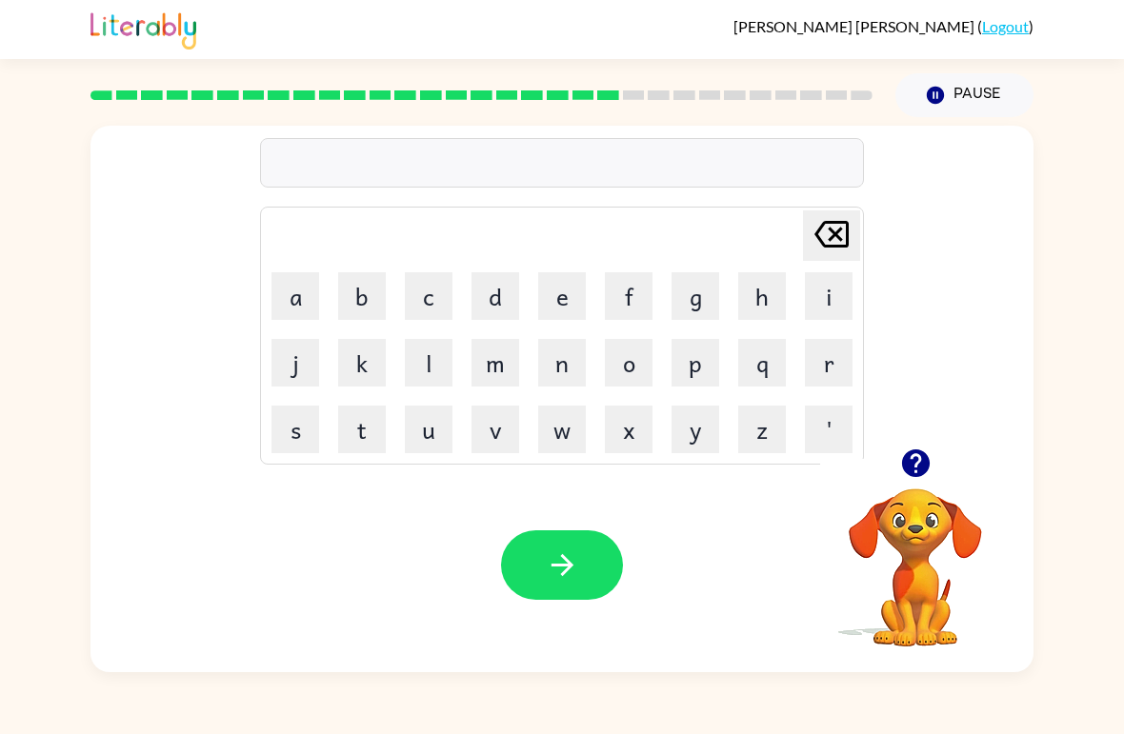
click at [424, 287] on button "c" at bounding box center [429, 296] width 48 height 48
click at [560, 293] on button "e" at bounding box center [562, 296] width 48 height 48
click at [560, 356] on button "n" at bounding box center [562, 363] width 48 height 48
click at [359, 430] on button "t" at bounding box center [362, 430] width 48 height 48
click at [557, 277] on button "e" at bounding box center [562, 296] width 48 height 48
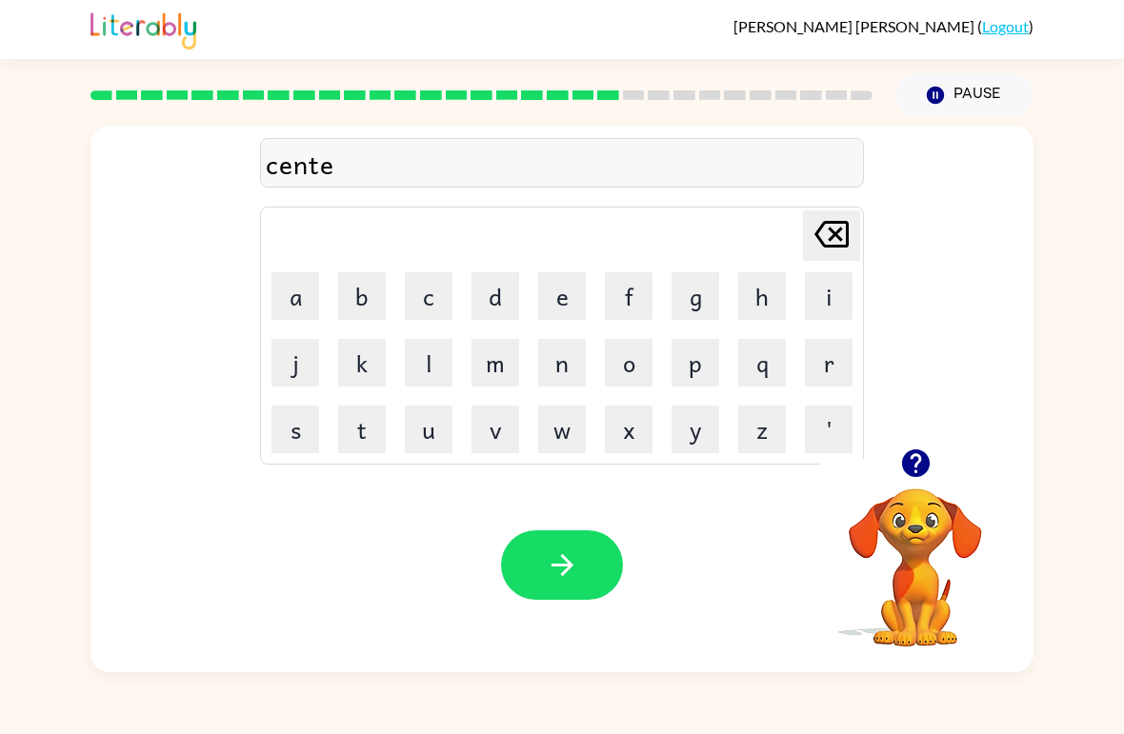
click at [700, 374] on button "p" at bounding box center [695, 363] width 48 height 48
click at [818, 290] on button "i" at bounding box center [829, 296] width 48 height 48
click at [491, 262] on table "[PERSON_NAME] last character input a b c d e f g h i j k l m n o p q r s t u v …" at bounding box center [562, 336] width 602 height 256
click at [495, 304] on button "d" at bounding box center [495, 296] width 48 height 48
click at [565, 571] on icon "button" at bounding box center [562, 565] width 33 height 33
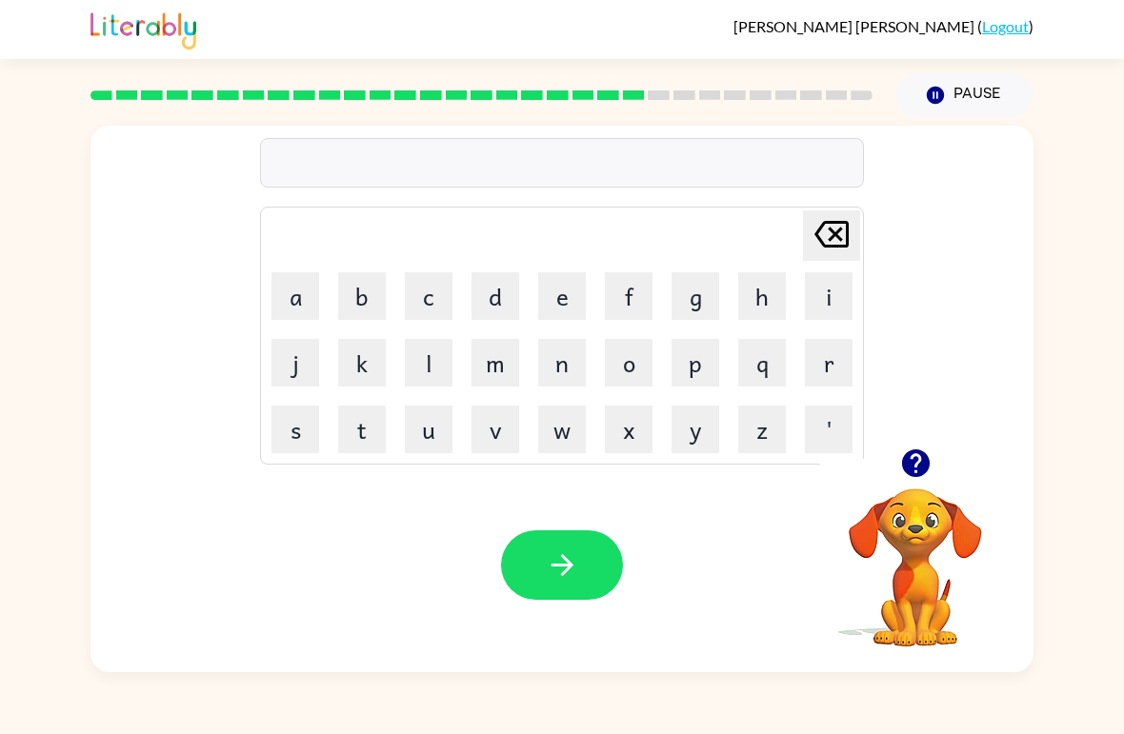
click at [826, 378] on button "r" at bounding box center [829, 363] width 48 height 48
click at [284, 289] on button "a" at bounding box center [295, 296] width 48 height 48
click at [823, 306] on button "i" at bounding box center [829, 296] width 48 height 48
click at [566, 365] on button "n" at bounding box center [562, 363] width 48 height 48
click at [419, 289] on button "c" at bounding box center [429, 296] width 48 height 48
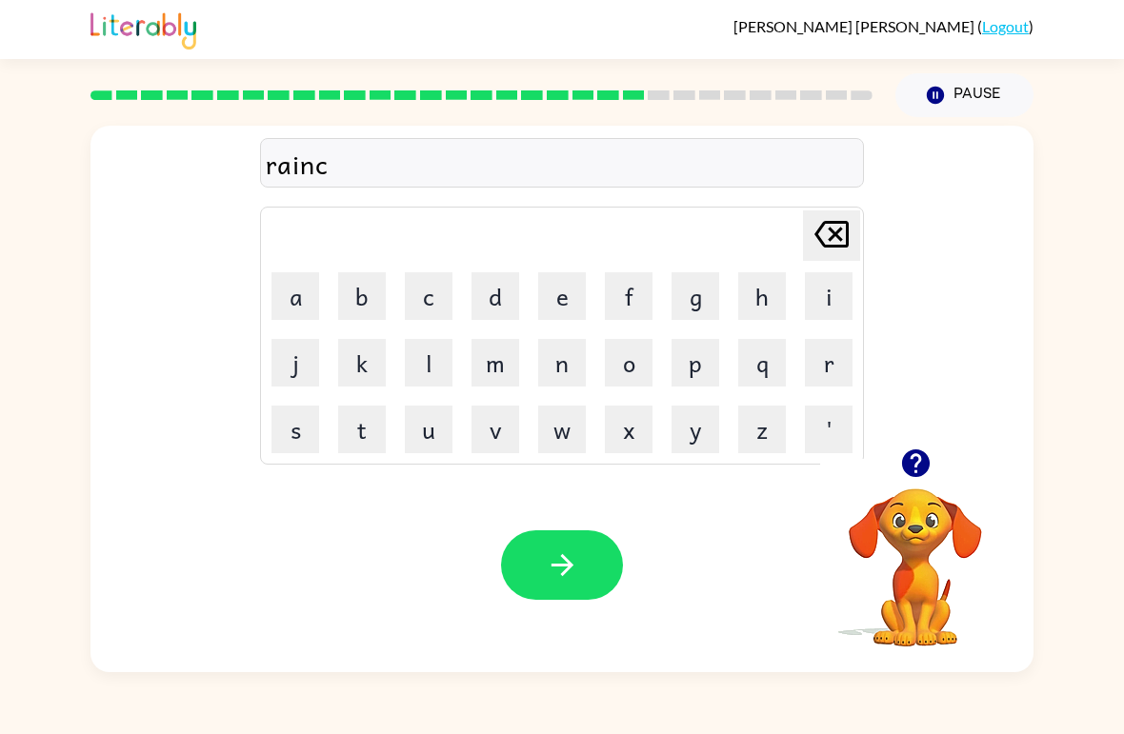
click at [646, 357] on button "o" at bounding box center [629, 363] width 48 height 48
click at [296, 294] on button "a" at bounding box center [295, 296] width 48 height 48
click at [347, 429] on button "t" at bounding box center [362, 430] width 48 height 48
click at [583, 576] on button "button" at bounding box center [562, 566] width 122 height 70
click at [487, 359] on button "m" at bounding box center [495, 363] width 48 height 48
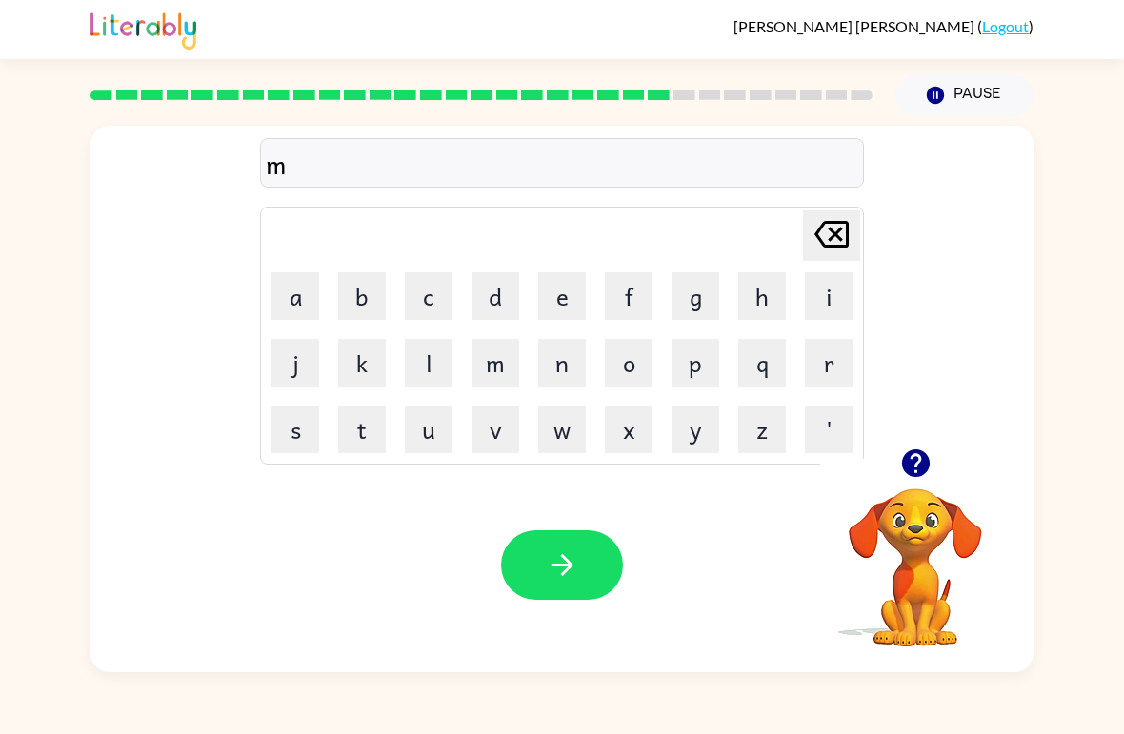
click at [291, 290] on button "a" at bounding box center [295, 296] width 48 height 48
click at [838, 361] on button "r" at bounding box center [829, 363] width 48 height 48
click at [441, 301] on button "c" at bounding box center [429, 296] width 48 height 48
click at [548, 301] on button "e" at bounding box center [562, 296] width 48 height 48
click at [830, 383] on button "r" at bounding box center [829, 363] width 48 height 48
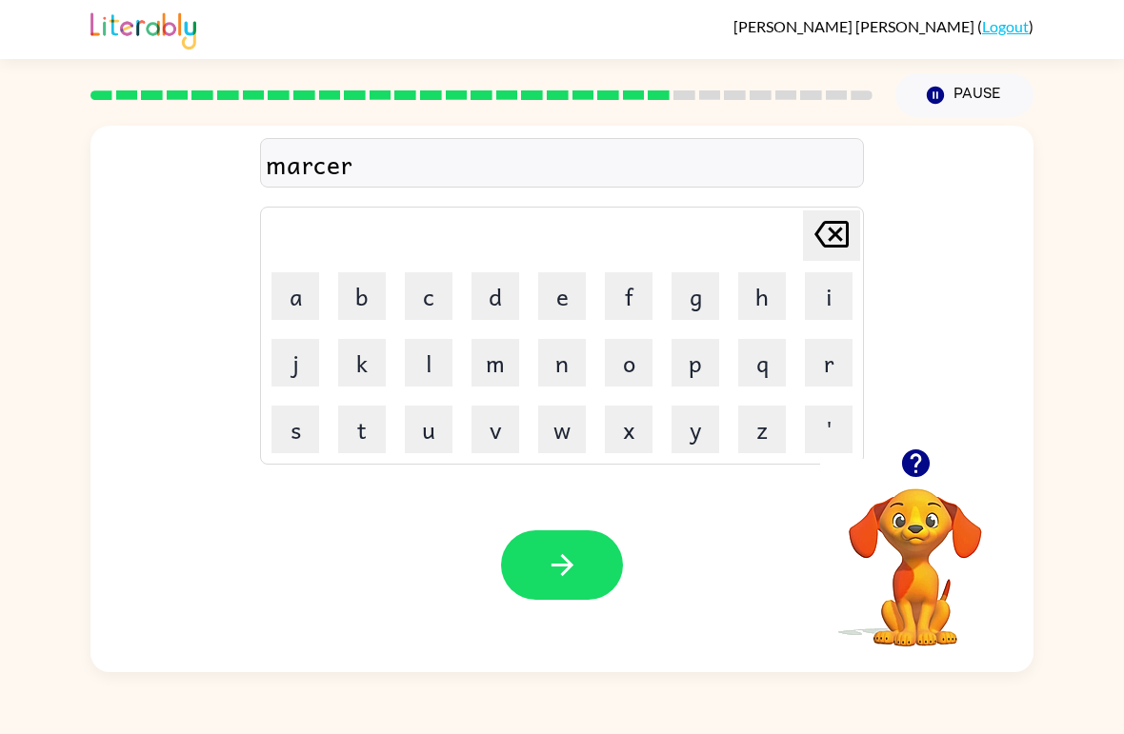
click at [837, 227] on icon "[PERSON_NAME] last character input" at bounding box center [832, 234] width 46 height 46
click at [837, 226] on icon "[PERSON_NAME] last character input" at bounding box center [832, 234] width 46 height 46
click at [830, 226] on icon "[PERSON_NAME] last character input" at bounding box center [832, 234] width 46 height 46
click at [363, 362] on button "k" at bounding box center [362, 363] width 48 height 48
click at [567, 292] on button "e" at bounding box center [562, 296] width 48 height 48
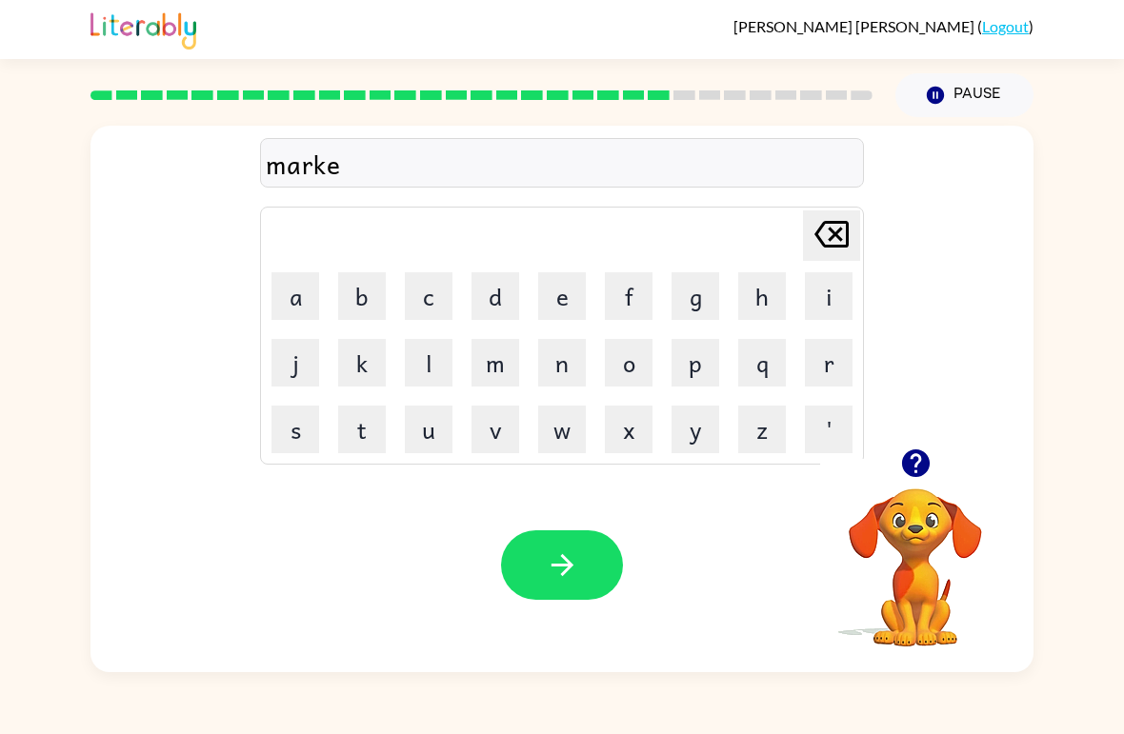
click at [813, 368] on button "r" at bounding box center [829, 363] width 48 height 48
click at [589, 577] on button "button" at bounding box center [562, 566] width 122 height 70
click at [284, 296] on button "a" at bounding box center [295, 296] width 48 height 48
click at [481, 276] on button "d" at bounding box center [495, 296] width 48 height 48
click at [509, 426] on button "v" at bounding box center [495, 430] width 48 height 48
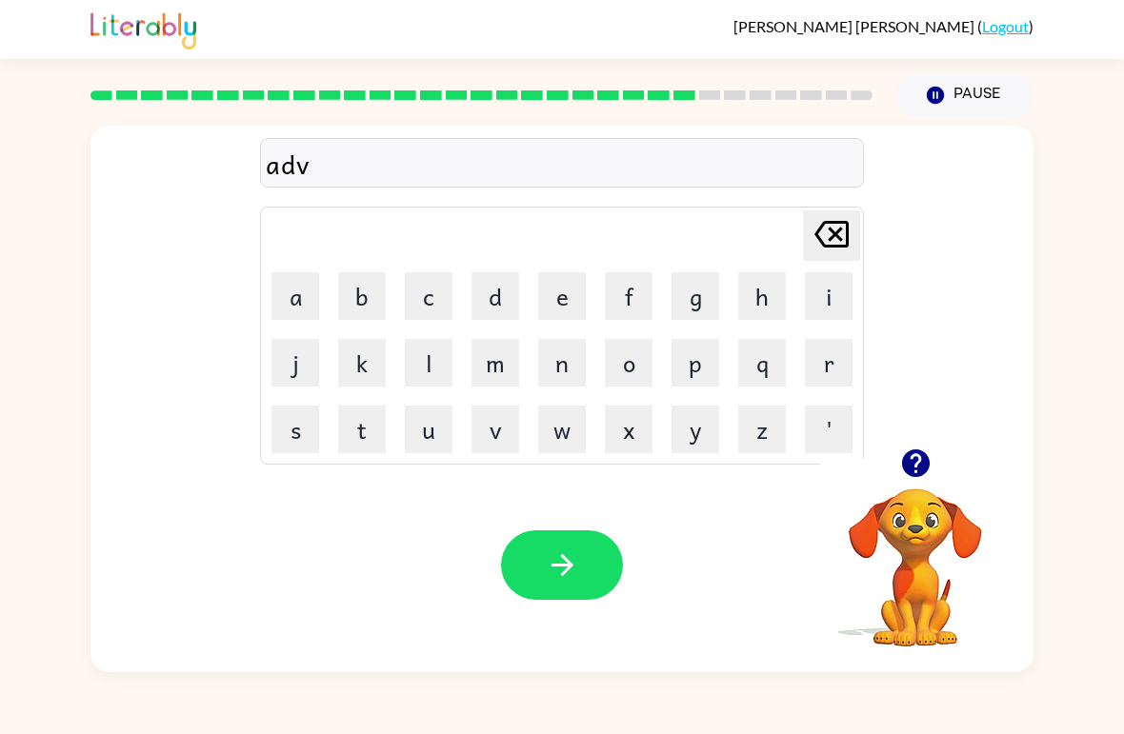
click at [292, 293] on button "a" at bounding box center [295, 296] width 48 height 48
click at [553, 371] on button "n" at bounding box center [562, 363] width 48 height 48
click at [429, 291] on button "c" at bounding box center [429, 296] width 48 height 48
click at [825, 297] on button "i" at bounding box center [829, 296] width 48 height 48
click at [573, 354] on button "n" at bounding box center [562, 363] width 48 height 48
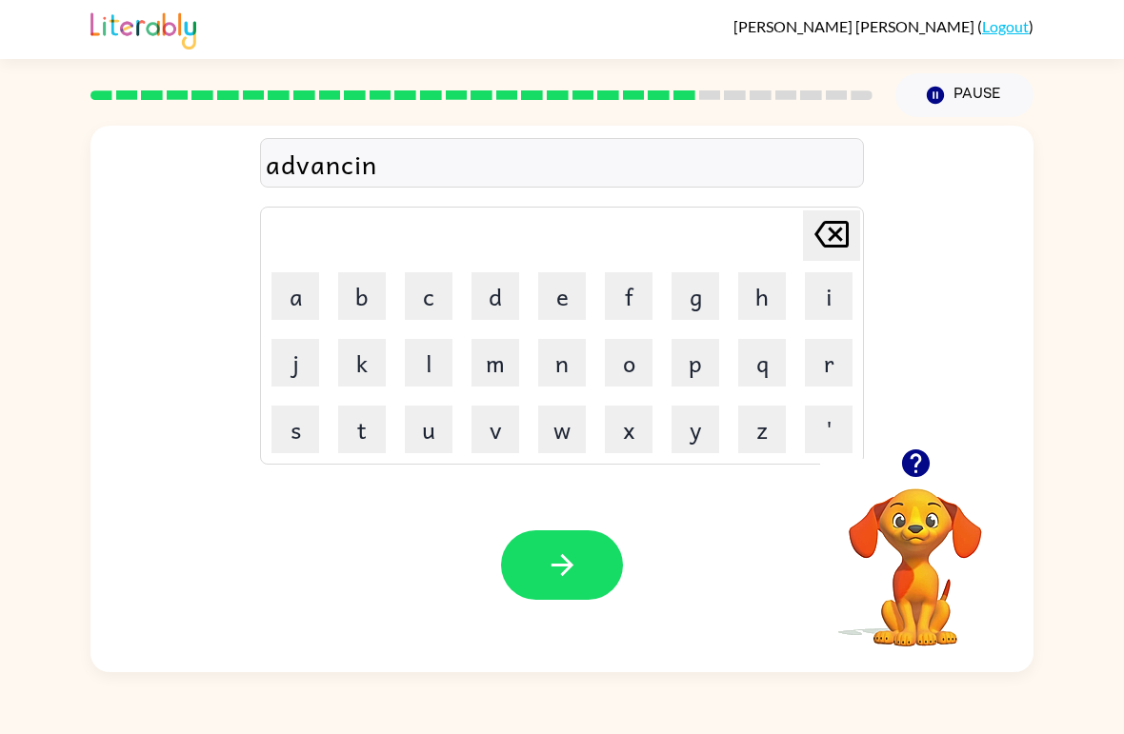
click at [696, 291] on button "g" at bounding box center [695, 296] width 48 height 48
click at [560, 576] on icon "button" at bounding box center [562, 565] width 33 height 33
click at [697, 302] on button "g" at bounding box center [695, 296] width 48 height 48
click at [629, 356] on button "o" at bounding box center [629, 363] width 48 height 48
click at [356, 305] on button "b" at bounding box center [362, 296] width 48 height 48
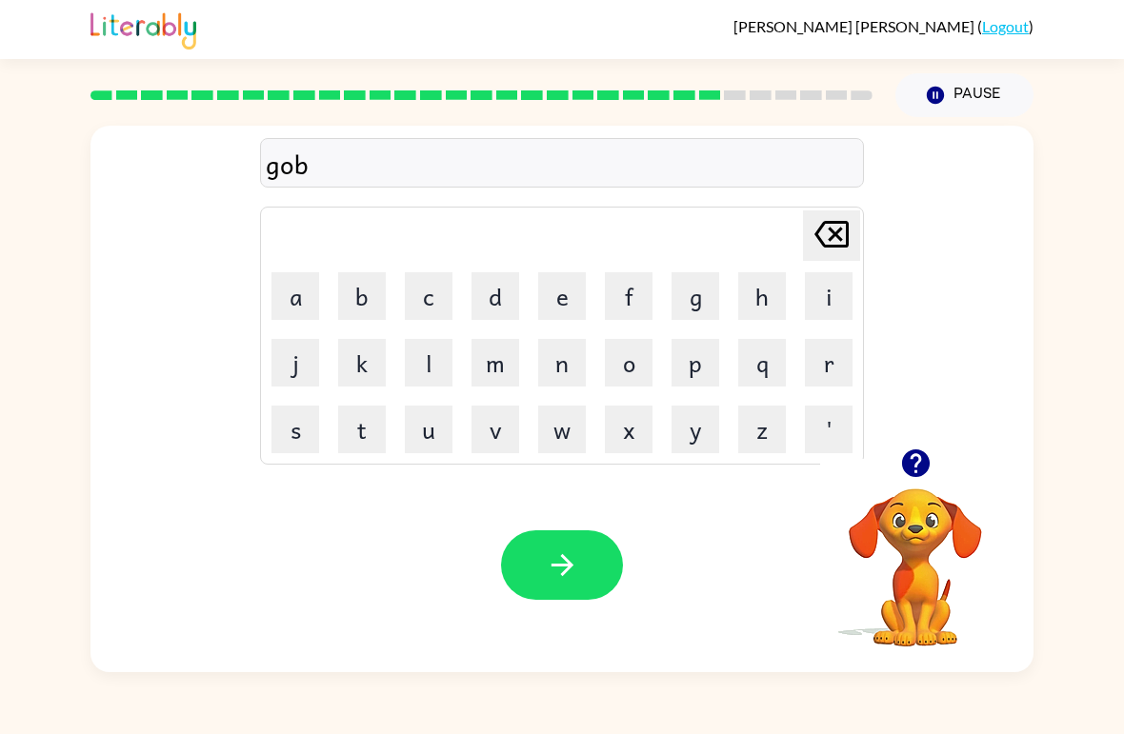
click at [419, 357] on button "l" at bounding box center [429, 363] width 48 height 48
click at [819, 299] on button "i" at bounding box center [829, 296] width 48 height 48
click at [571, 366] on button "n" at bounding box center [562, 363] width 48 height 48
click at [575, 558] on icon "button" at bounding box center [562, 565] width 33 height 33
click at [692, 290] on button "g" at bounding box center [695, 296] width 48 height 48
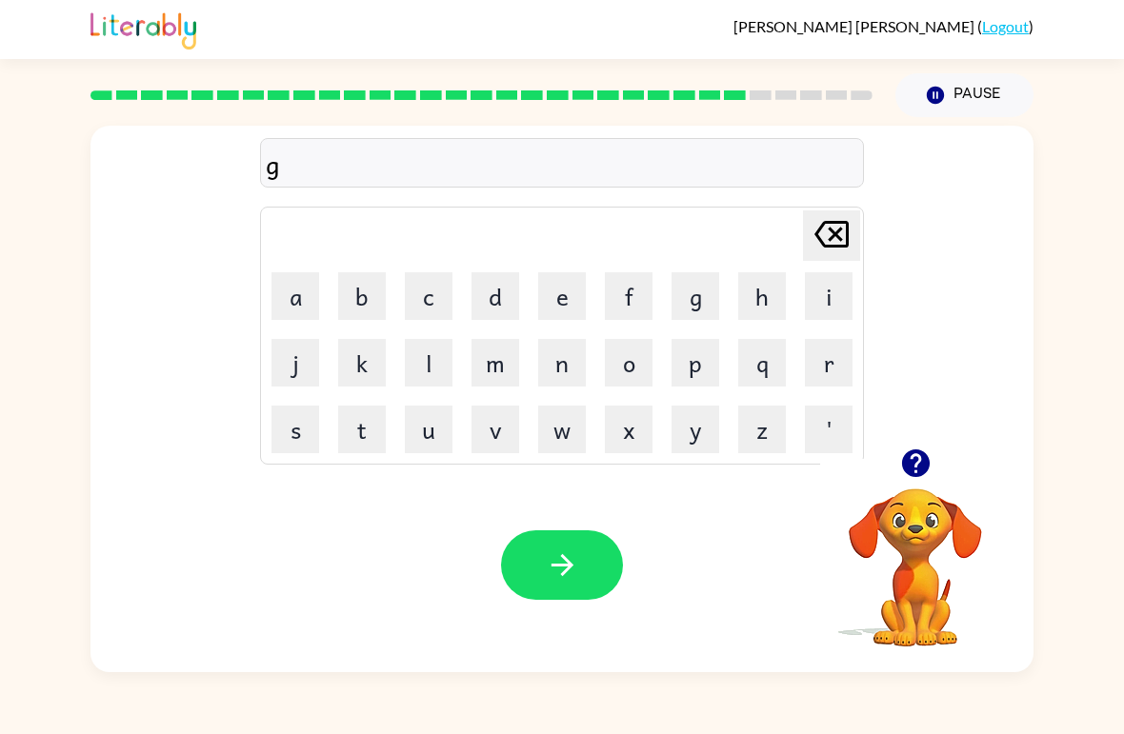
click at [640, 354] on button "o" at bounding box center [629, 363] width 48 height 48
click at [364, 298] on button "b" at bounding box center [362, 296] width 48 height 48
click at [560, 297] on button "e" at bounding box center [562, 296] width 48 height 48
click at [839, 370] on button "r" at bounding box center [829, 363] width 48 height 48
click at [503, 360] on button "m" at bounding box center [495, 363] width 48 height 48
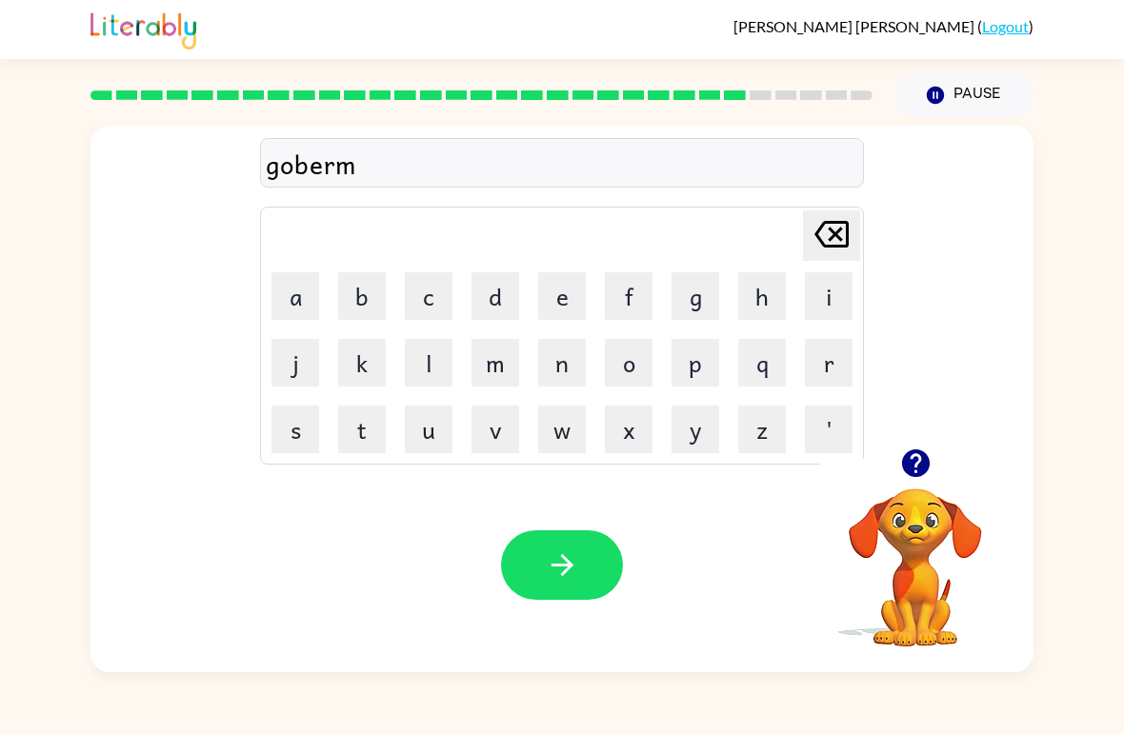
click at [569, 293] on button "e" at bounding box center [562, 296] width 48 height 48
click at [569, 355] on button "n" at bounding box center [562, 363] width 48 height 48
click at [356, 434] on button "t" at bounding box center [362, 430] width 48 height 48
click at [559, 551] on icon "button" at bounding box center [562, 565] width 33 height 33
click at [295, 425] on button "s" at bounding box center [295, 430] width 48 height 48
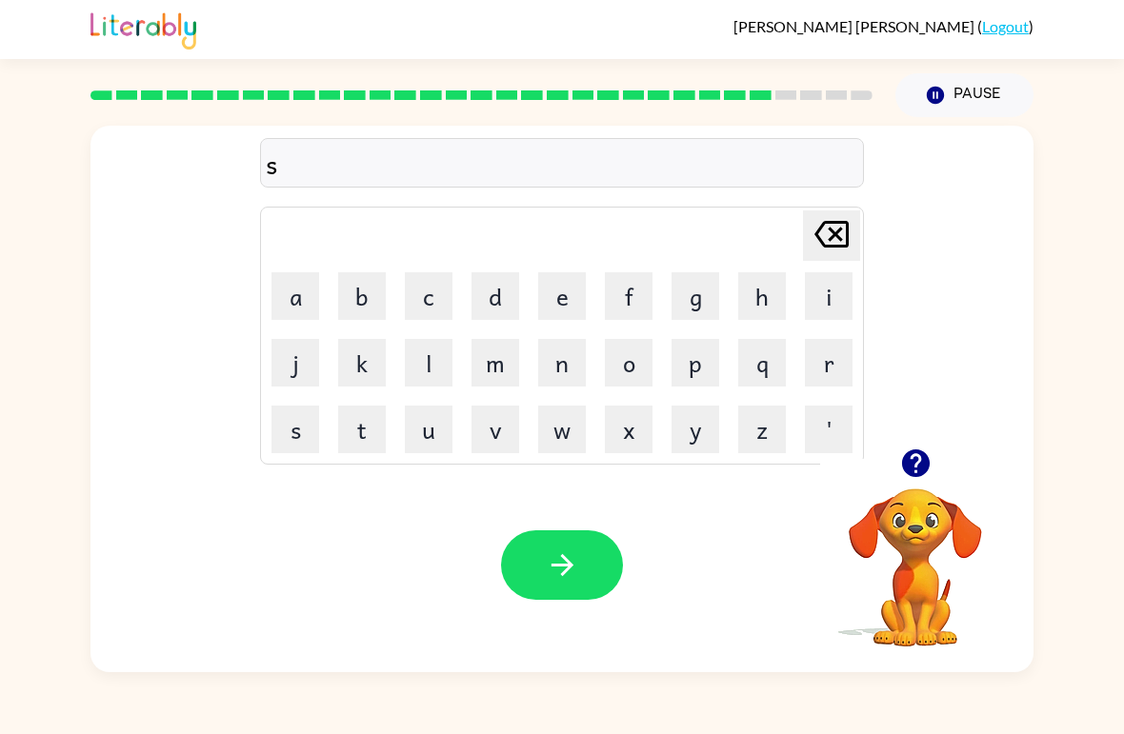
click at [350, 419] on button "t" at bounding box center [362, 430] width 48 height 48
click at [837, 360] on button "r" at bounding box center [829, 363] width 48 height 48
click at [292, 277] on button "a" at bounding box center [295, 296] width 48 height 48
click at [820, 293] on button "i" at bounding box center [829, 296] width 48 height 48
click at [570, 385] on button "n" at bounding box center [562, 363] width 48 height 48
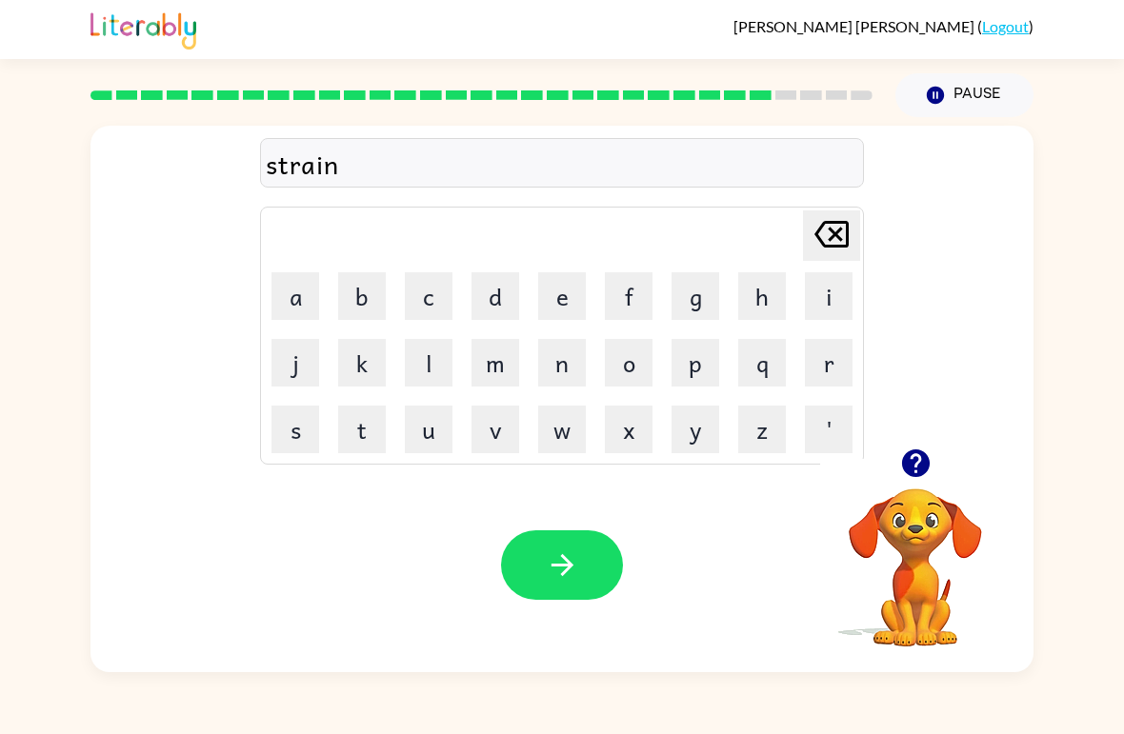
click at [573, 551] on icon "button" at bounding box center [562, 565] width 33 height 33
click at [296, 432] on button "s" at bounding box center [295, 430] width 48 height 48
click at [760, 288] on button "h" at bounding box center [762, 296] width 48 height 48
click at [302, 293] on button "a" at bounding box center [295, 296] width 48 height 48
click at [692, 370] on button "p" at bounding box center [695, 363] width 48 height 48
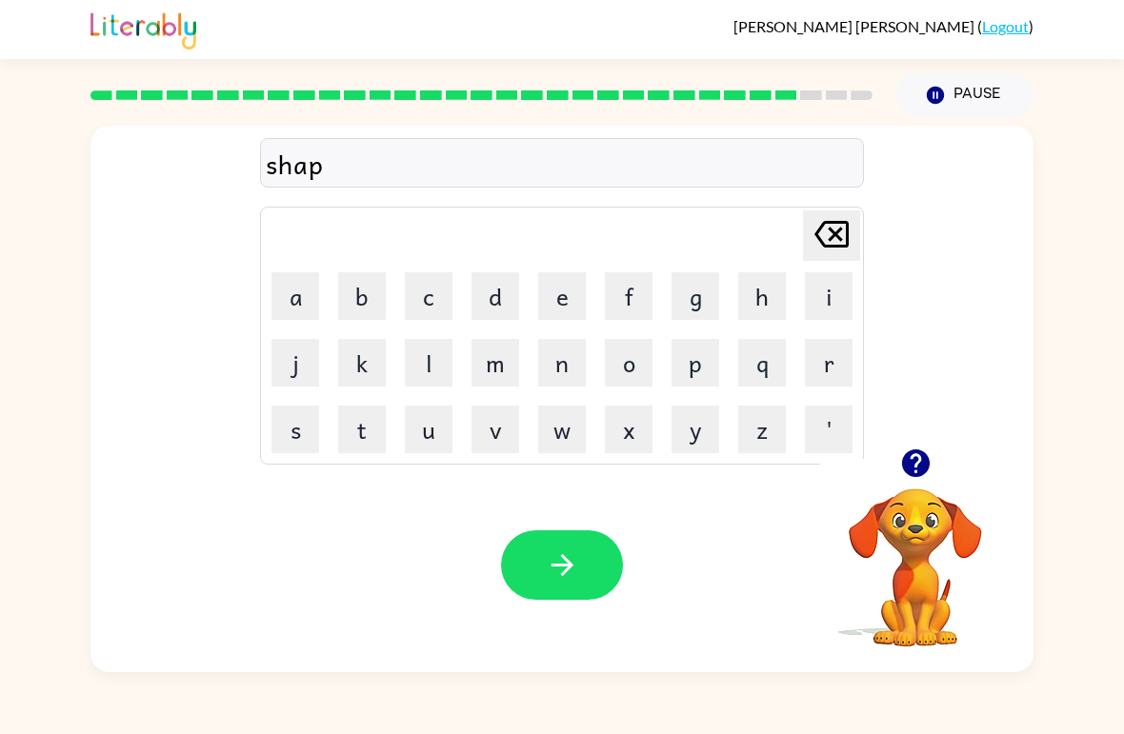
click at [556, 298] on button "e" at bounding box center [562, 296] width 48 height 48
click at [572, 558] on icon "button" at bounding box center [562, 565] width 33 height 33
click at [571, 298] on button "e" at bounding box center [562, 296] width 48 height 48
click at [627, 420] on button "x" at bounding box center [629, 430] width 48 height 48
click at [558, 287] on button "e" at bounding box center [562, 296] width 48 height 48
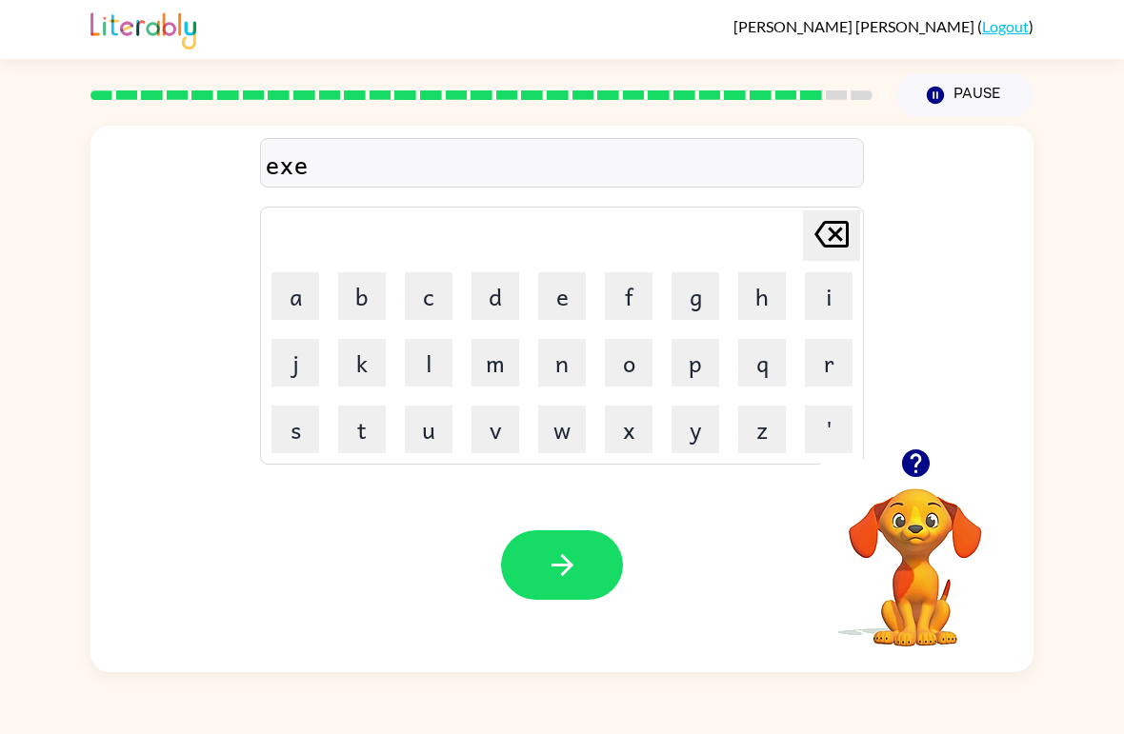
click at [416, 346] on button "l" at bounding box center [429, 363] width 48 height 48
click at [559, 289] on button "e" at bounding box center [562, 296] width 48 height 48
click at [564, 367] on button "n" at bounding box center [562, 363] width 48 height 48
click at [356, 418] on button "t" at bounding box center [362, 430] width 48 height 48
click at [598, 573] on button "button" at bounding box center [562, 566] width 122 height 70
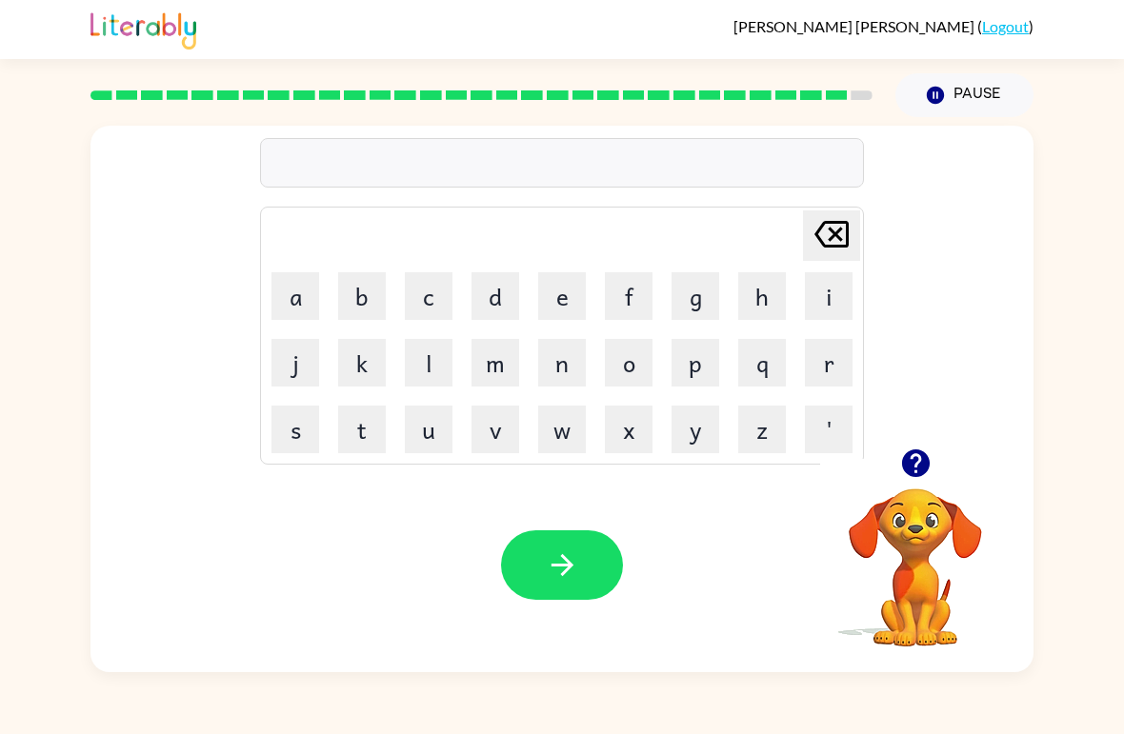
click at [293, 351] on button "j" at bounding box center [295, 363] width 48 height 48
click at [644, 353] on button "o" at bounding box center [629, 363] width 48 height 48
click at [830, 372] on button "r" at bounding box center [829, 363] width 48 height 48
click at [710, 363] on button "p" at bounding box center [695, 363] width 48 height 48
click at [551, 301] on button "e" at bounding box center [562, 296] width 48 height 48
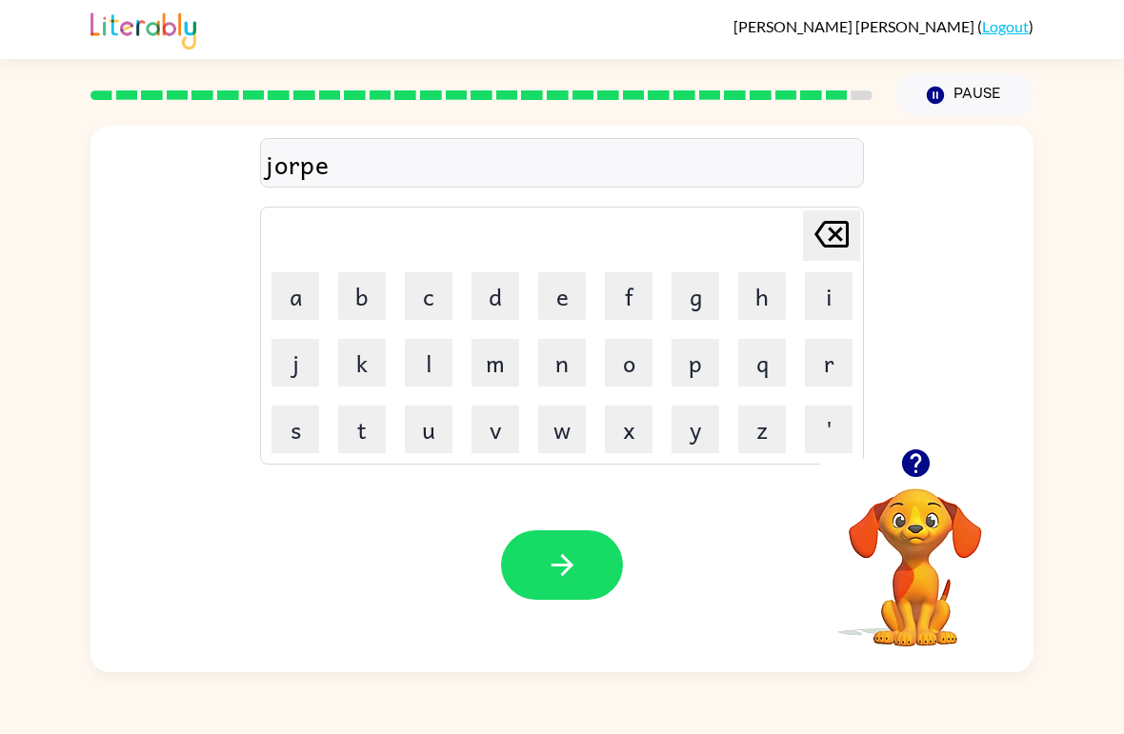
click at [820, 358] on button "r" at bounding box center [829, 363] width 48 height 48
click at [363, 367] on button "k" at bounding box center [362, 363] width 48 height 48
click at [564, 292] on button "e" at bounding box center [562, 296] width 48 height 48
click at [830, 347] on button "r" at bounding box center [829, 363] width 48 height 48
click at [509, 580] on button "button" at bounding box center [562, 566] width 122 height 70
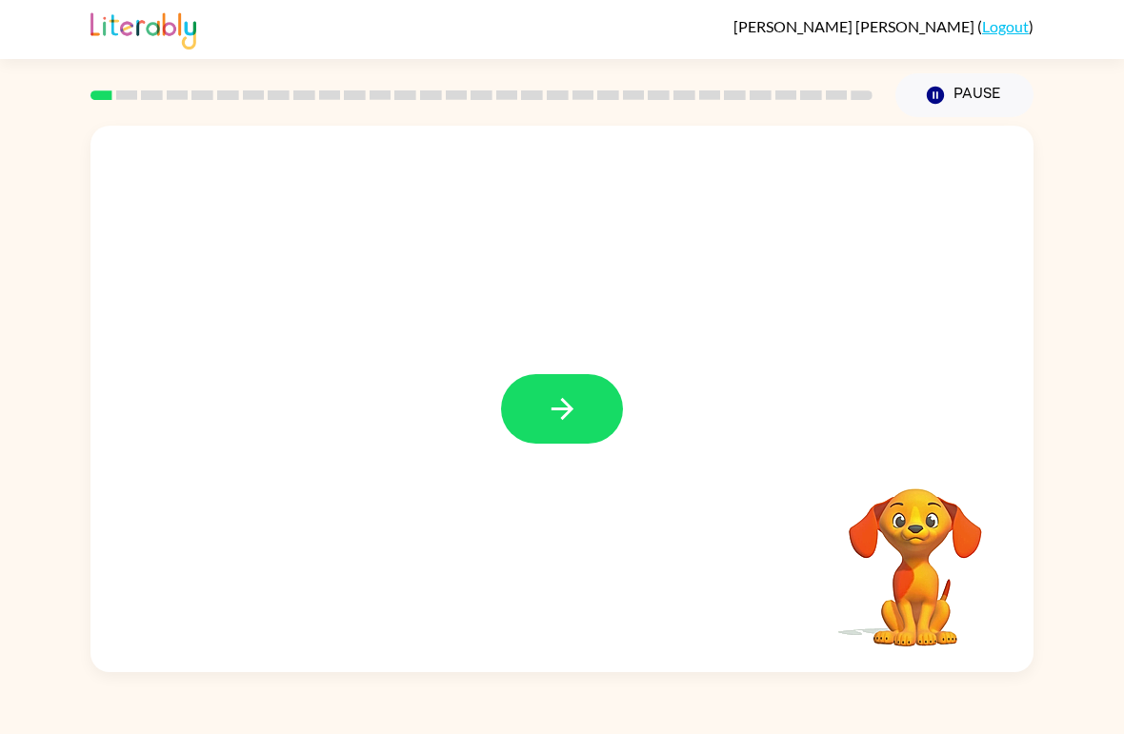
click at [555, 415] on icon "button" at bounding box center [562, 408] width 33 height 33
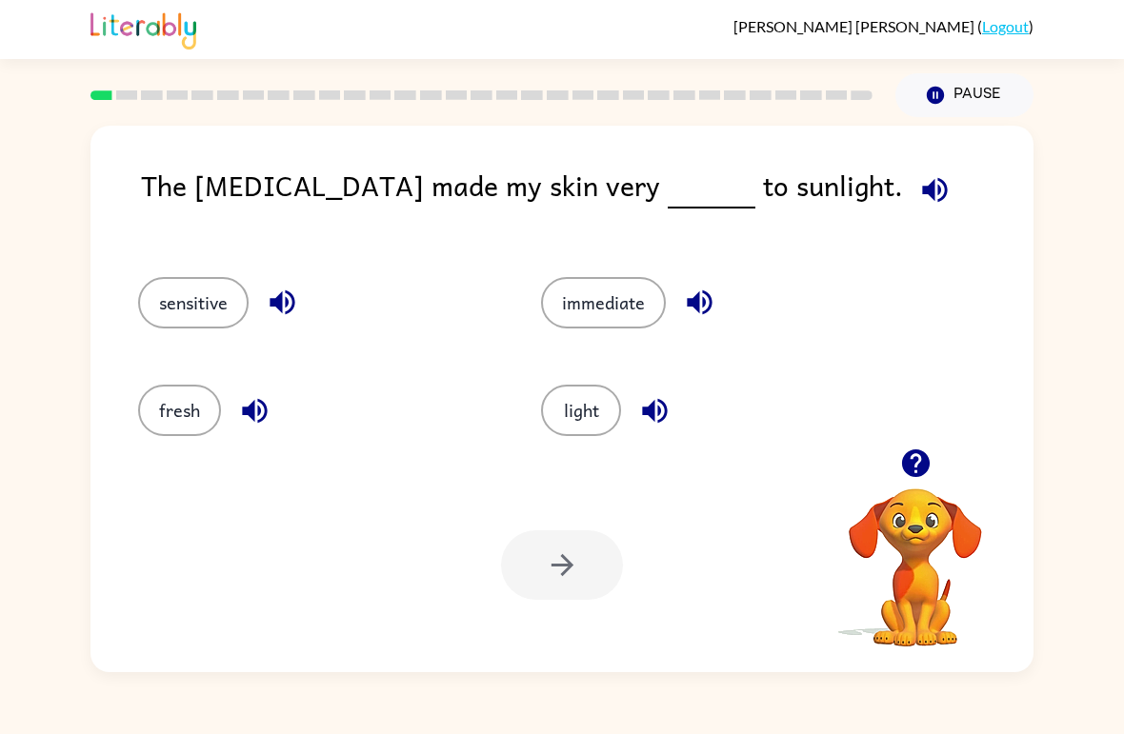
click at [918, 190] on icon "button" at bounding box center [934, 189] width 33 height 33
click at [168, 393] on button "fresh" at bounding box center [179, 410] width 83 height 51
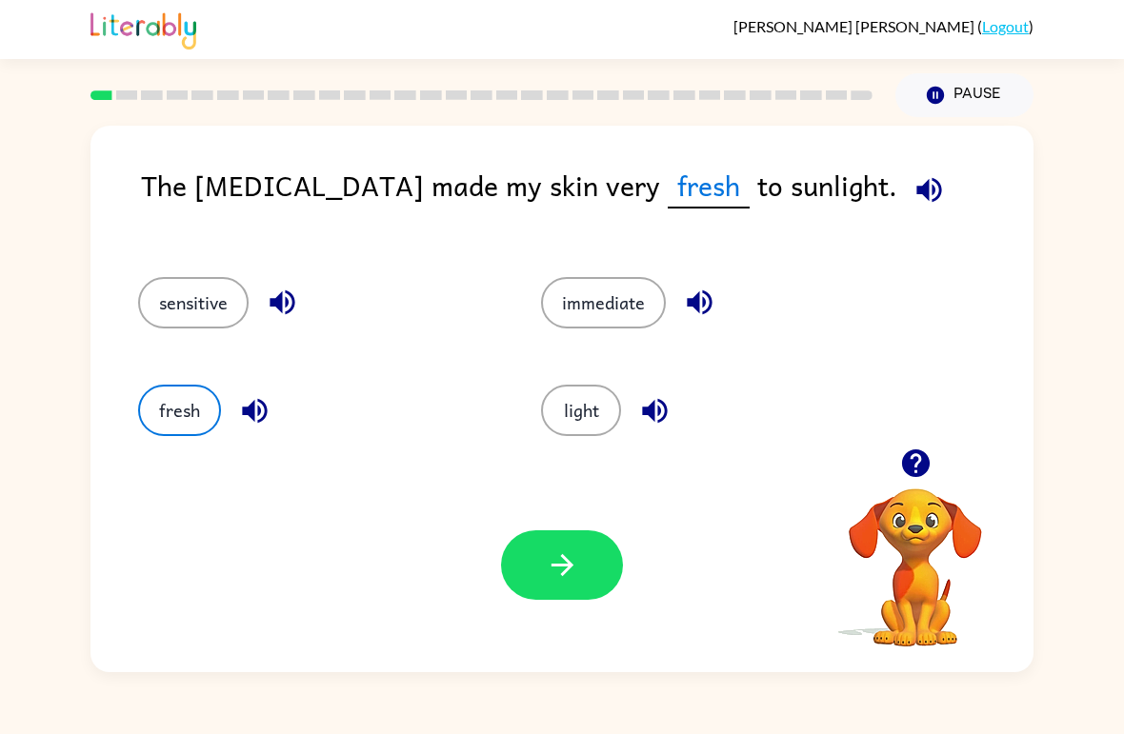
click at [577, 407] on button "light" at bounding box center [581, 410] width 80 height 51
click at [909, 190] on icon "button" at bounding box center [921, 189] width 25 height 25
click at [905, 187] on icon "button" at bounding box center [921, 189] width 33 height 33
click at [909, 181] on icon "button" at bounding box center [921, 189] width 25 height 25
click at [184, 435] on button "fresh" at bounding box center [179, 410] width 83 height 51
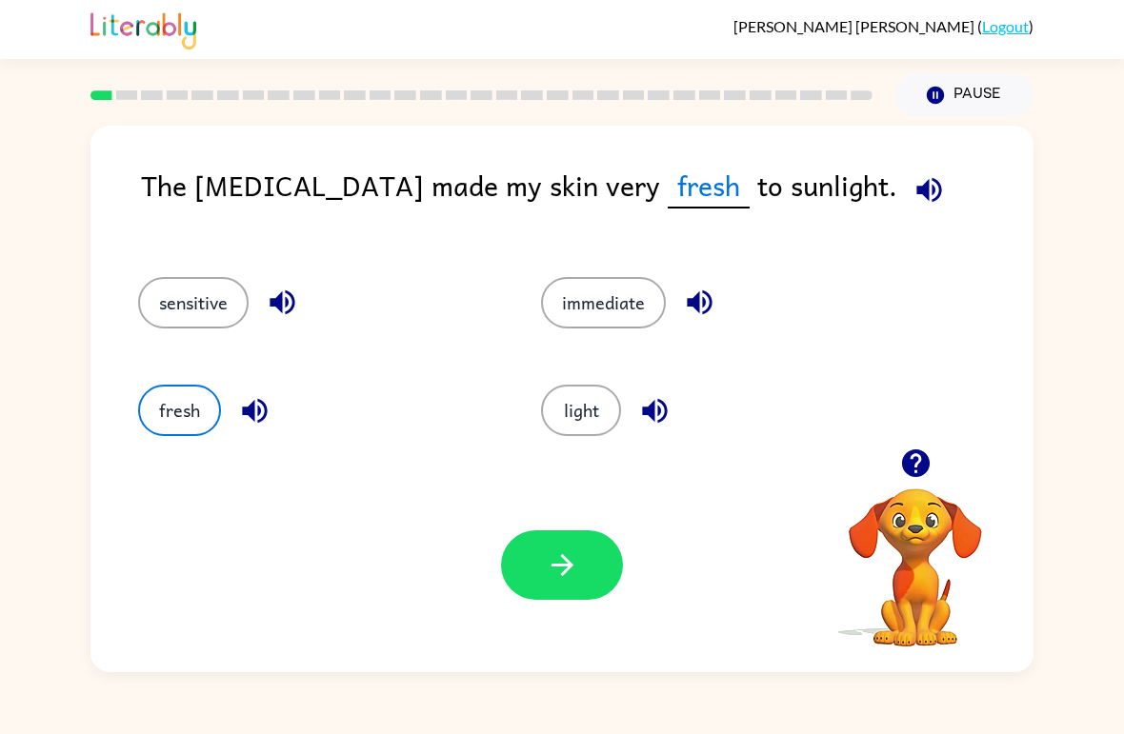
click at [916, 188] on icon "button" at bounding box center [928, 189] width 25 height 25
click at [580, 407] on button "light" at bounding box center [581, 410] width 80 height 51
click at [583, 561] on button "button" at bounding box center [562, 566] width 122 height 70
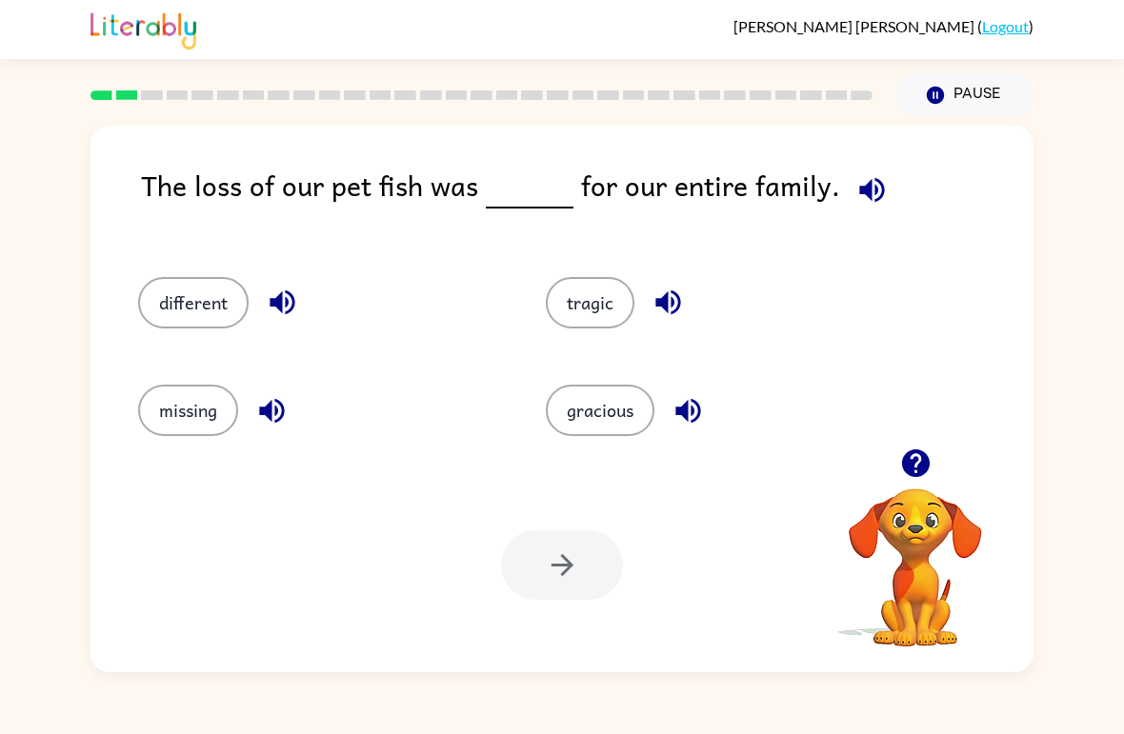
click at [198, 290] on button "different" at bounding box center [193, 302] width 110 height 51
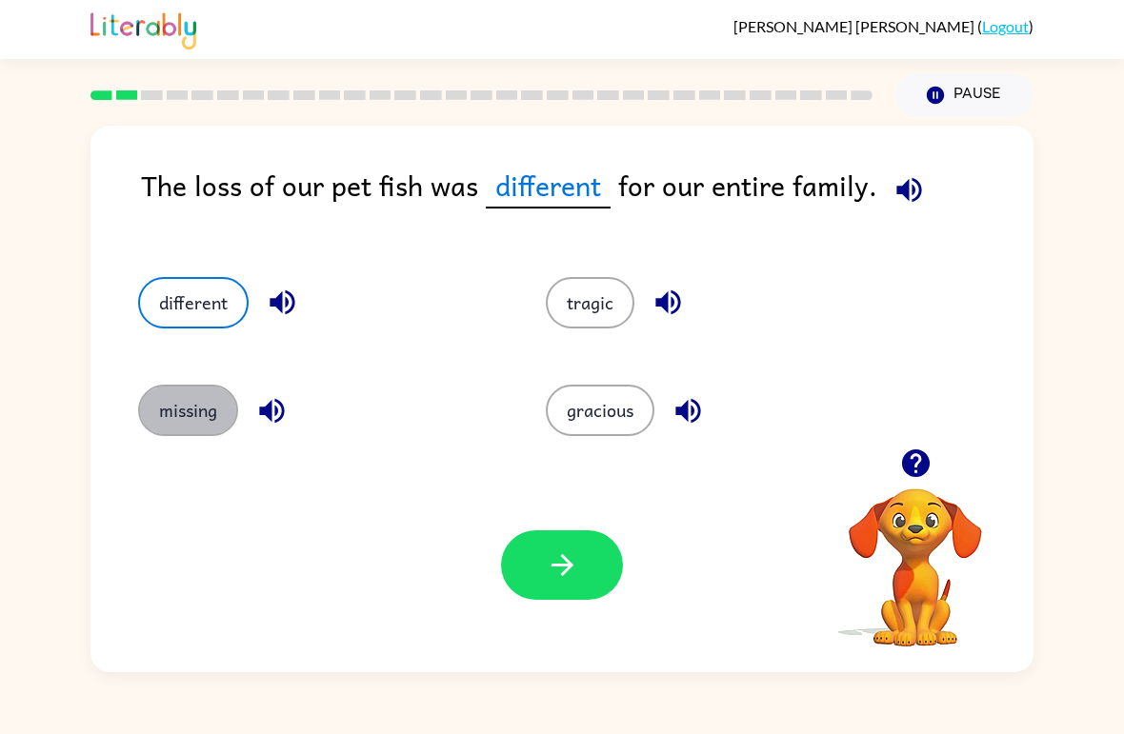
click at [198, 411] on button "missing" at bounding box center [188, 410] width 100 height 51
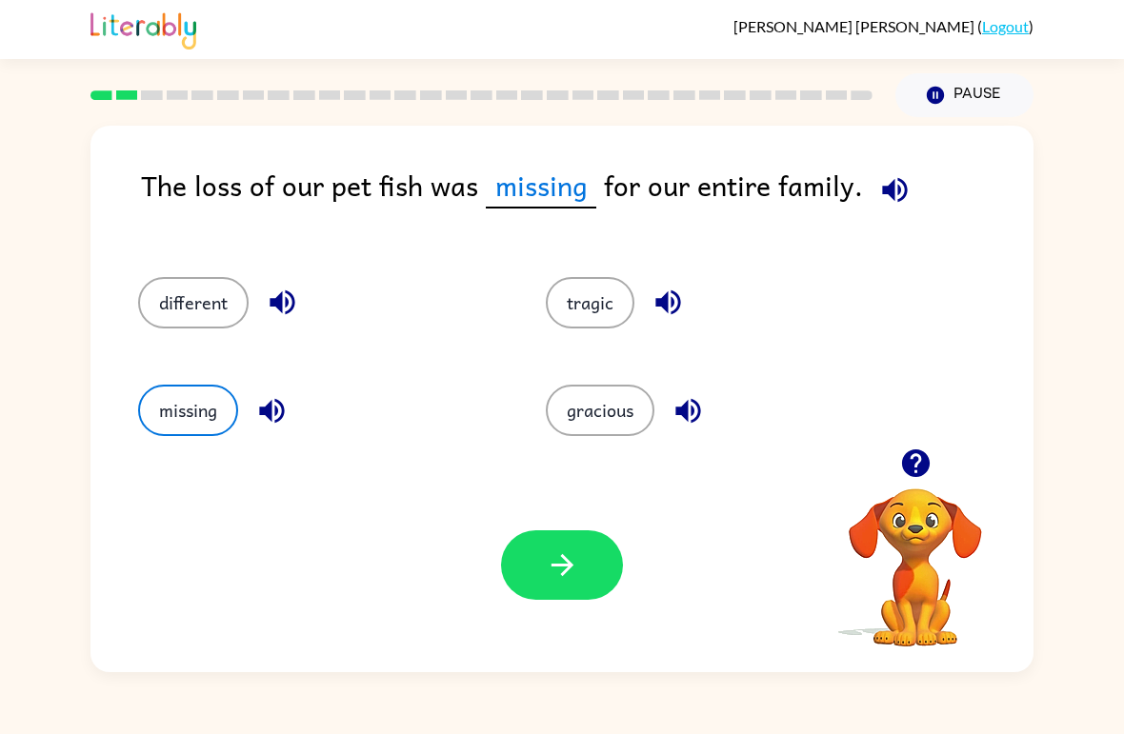
click at [575, 571] on icon "button" at bounding box center [562, 565] width 33 height 33
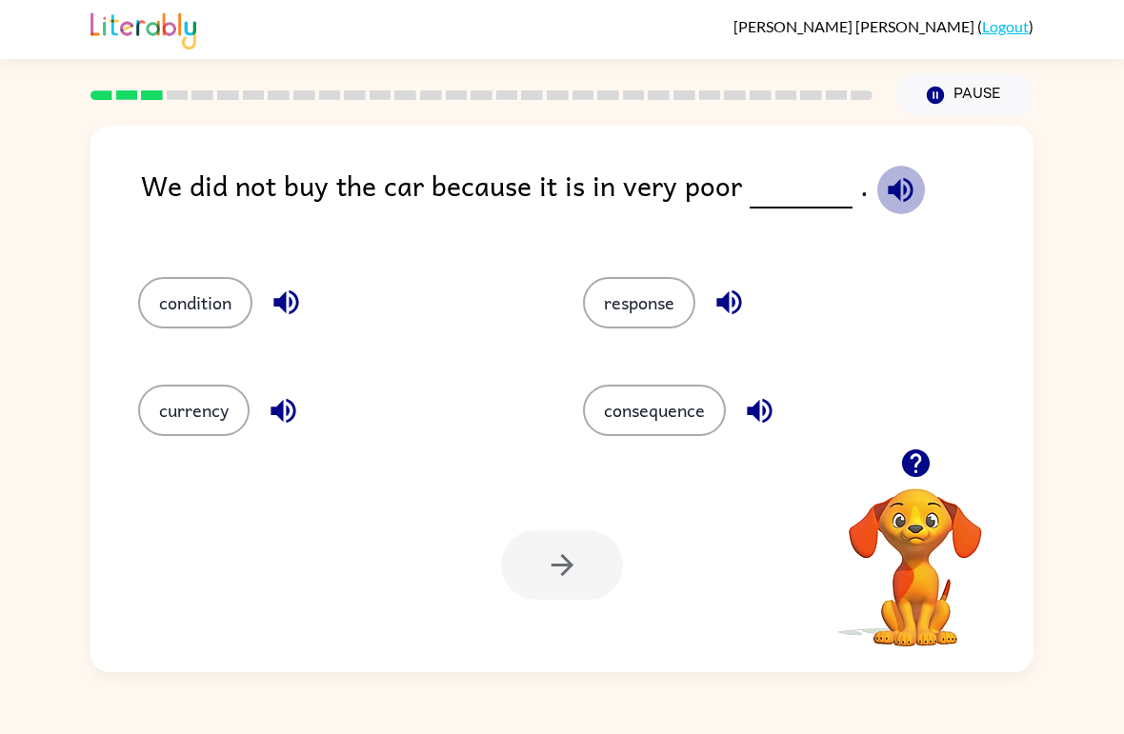
click at [884, 177] on icon "button" at bounding box center [900, 189] width 33 height 33
click at [165, 340] on div "condition" at bounding box center [324, 295] width 445 height 108
click at [165, 339] on div "condition" at bounding box center [324, 295] width 445 height 108
click at [182, 304] on button "condition" at bounding box center [195, 302] width 114 height 51
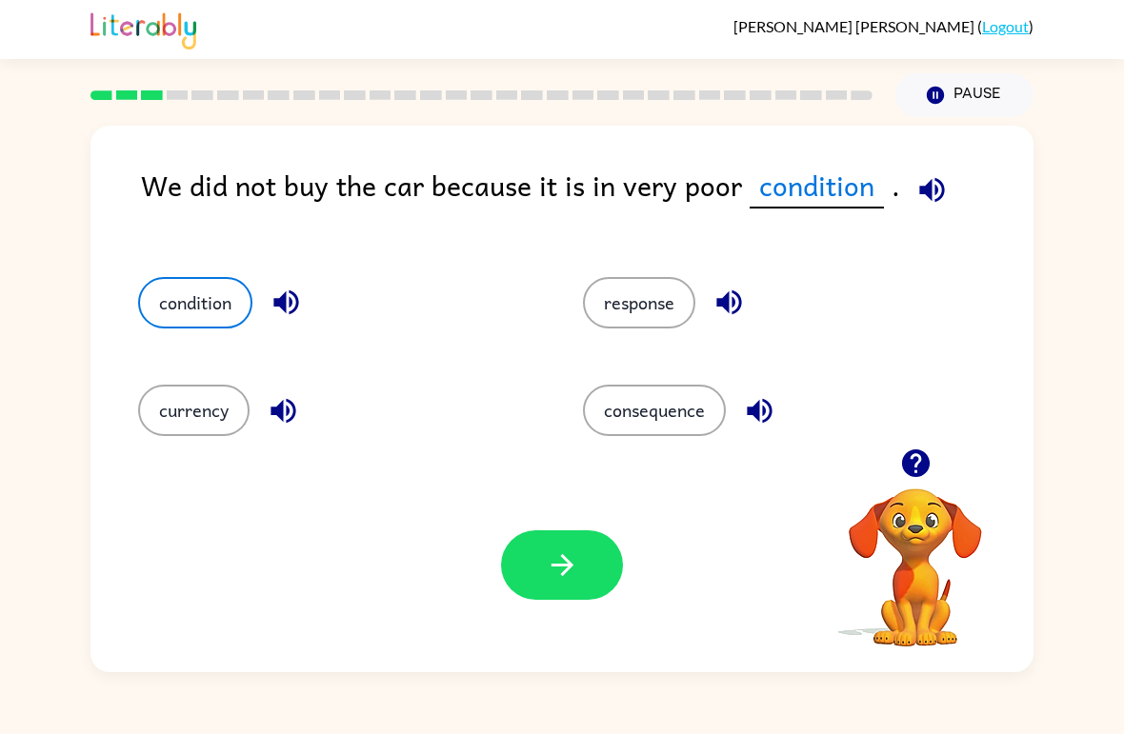
click at [542, 567] on button "button" at bounding box center [562, 566] width 122 height 70
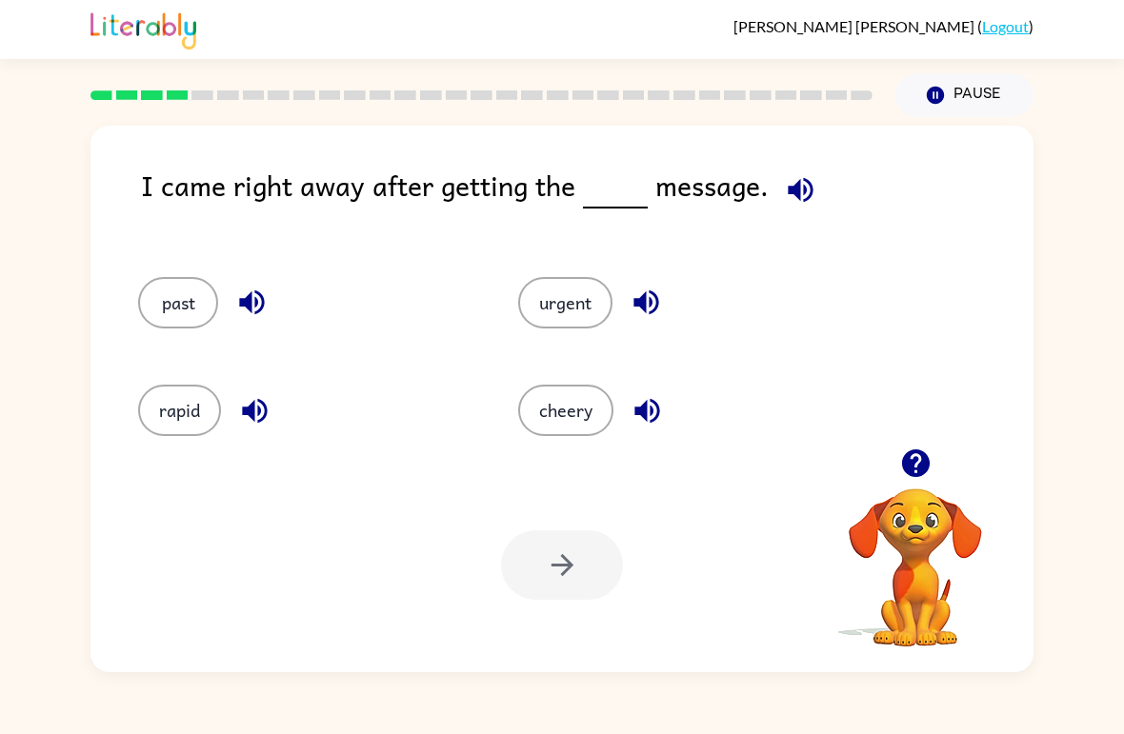
click at [553, 289] on button "urgent" at bounding box center [565, 302] width 94 height 51
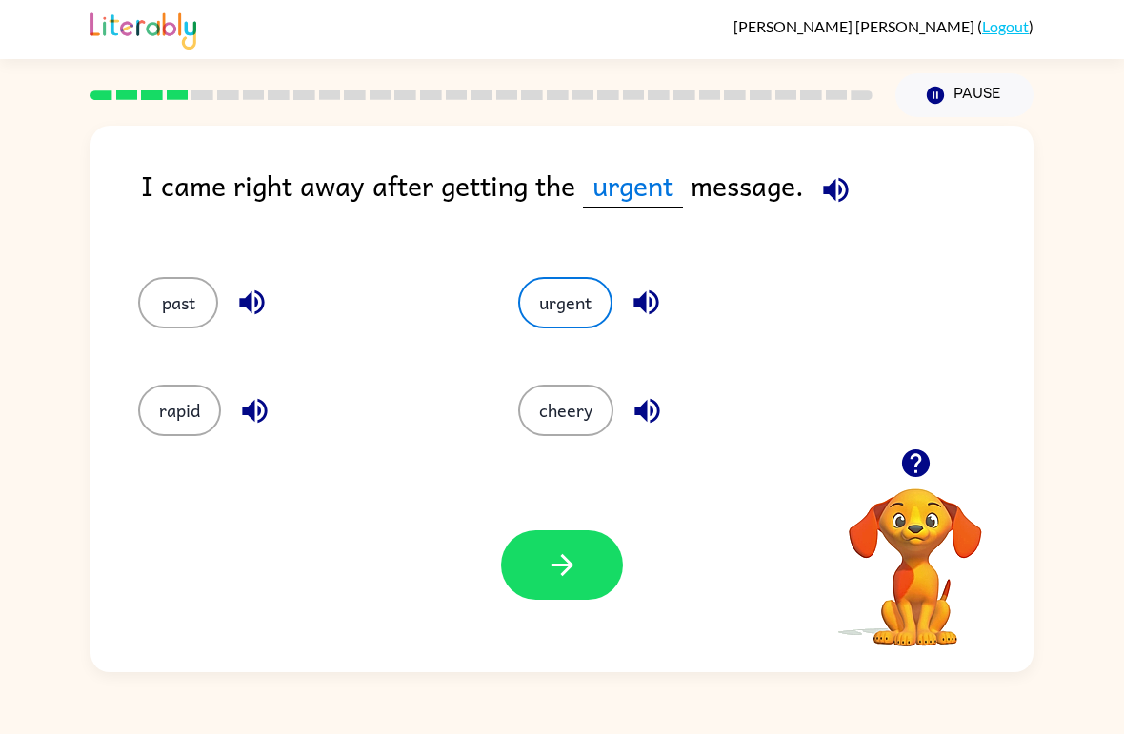
click at [561, 561] on icon "button" at bounding box center [562, 565] width 33 height 33
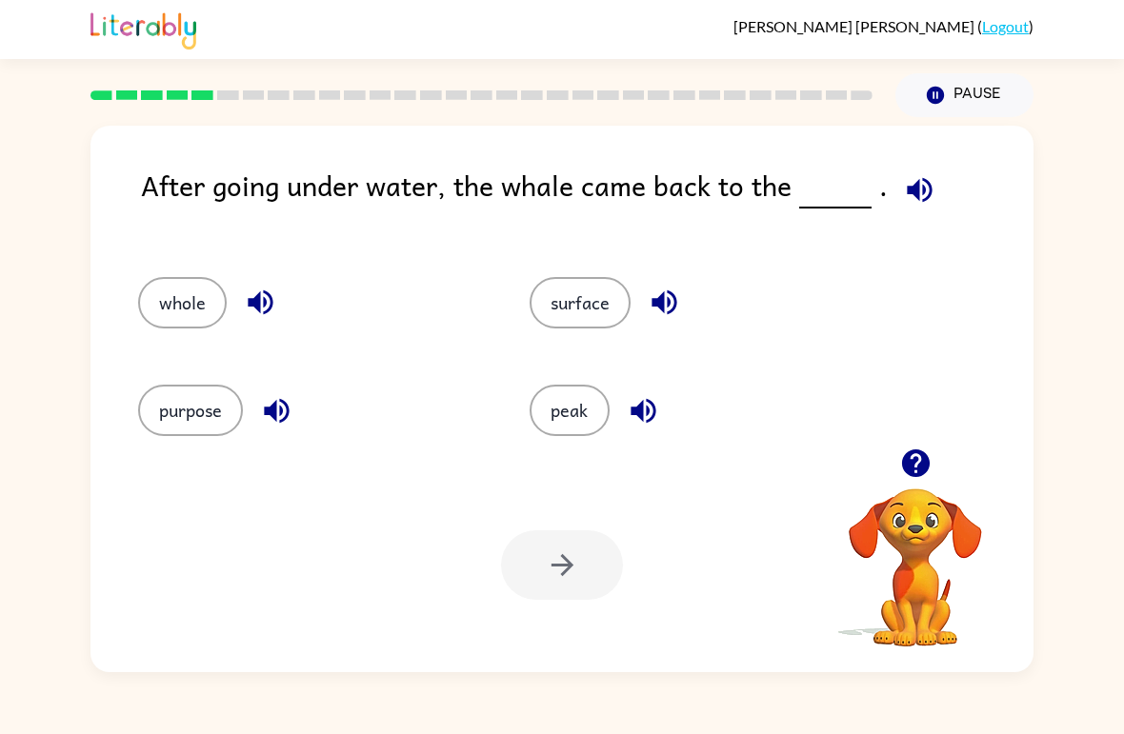
click at [594, 301] on button "surface" at bounding box center [580, 302] width 101 height 51
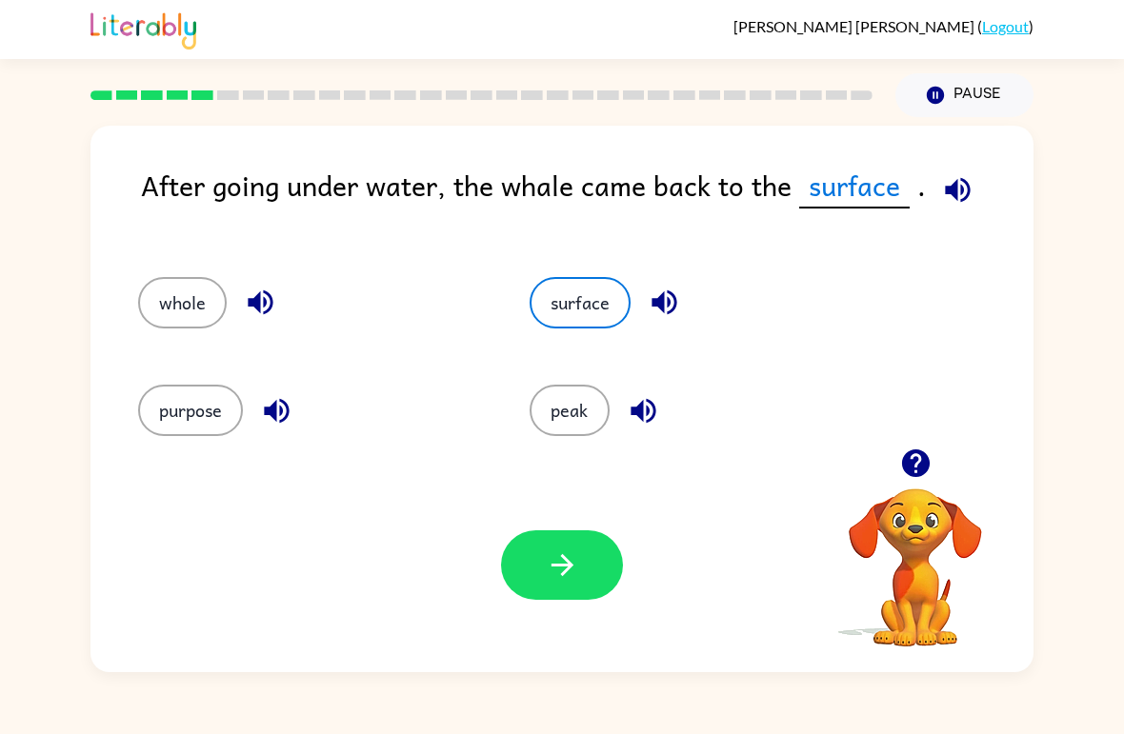
click at [603, 551] on button "button" at bounding box center [562, 566] width 122 height 70
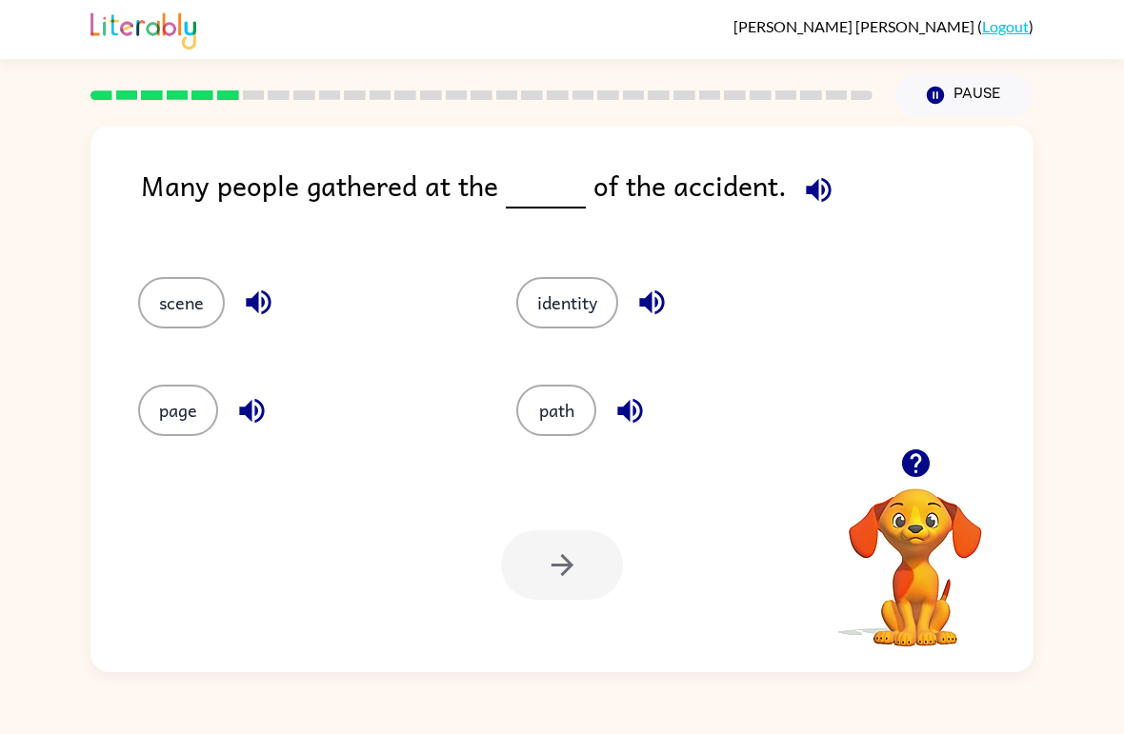
click at [1005, 26] on link "Logout" at bounding box center [1005, 26] width 47 height 18
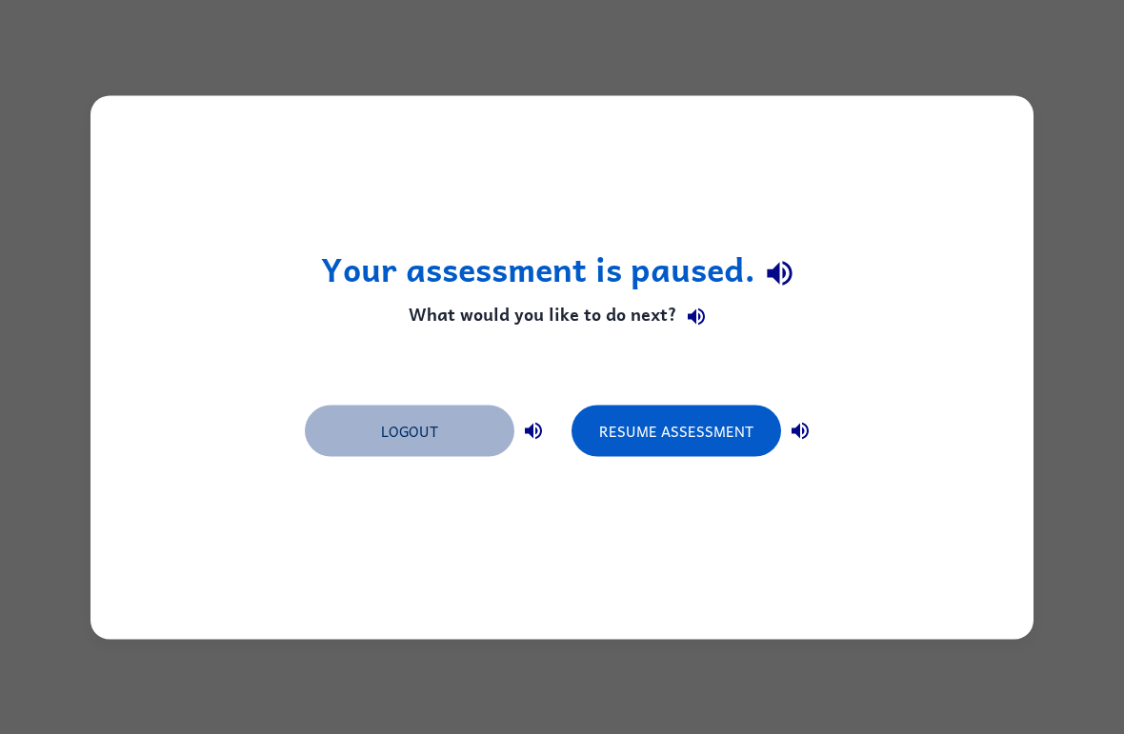
click at [418, 417] on button "Logout" at bounding box center [410, 430] width 210 height 51
